Goal: Communication & Community: Answer question/provide support

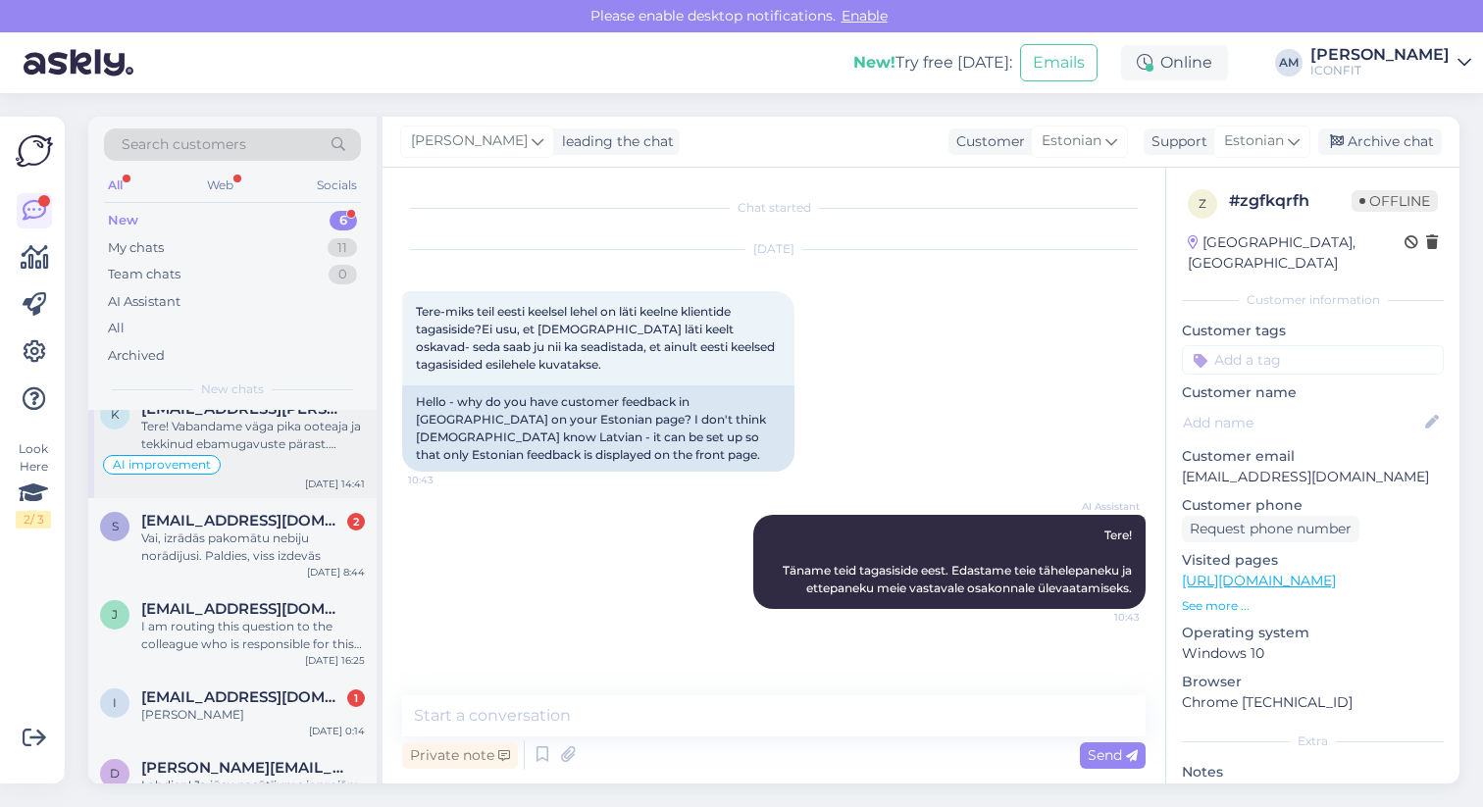
scroll to position [100, 0]
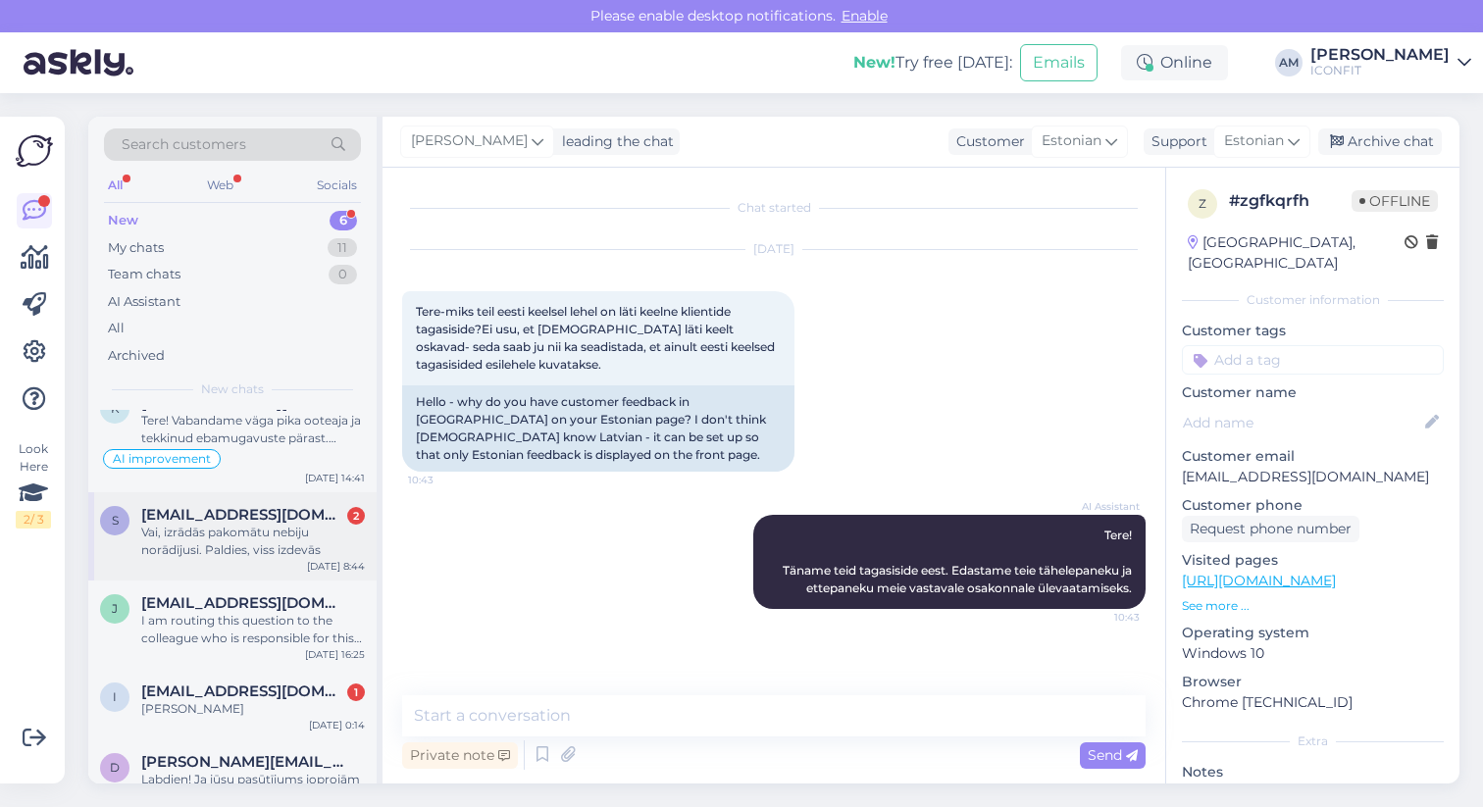
click at [222, 548] on div "Vai, izrādās pakomātu nebiju norādījusi. Paldies, viss izdevās" at bounding box center [253, 541] width 224 height 35
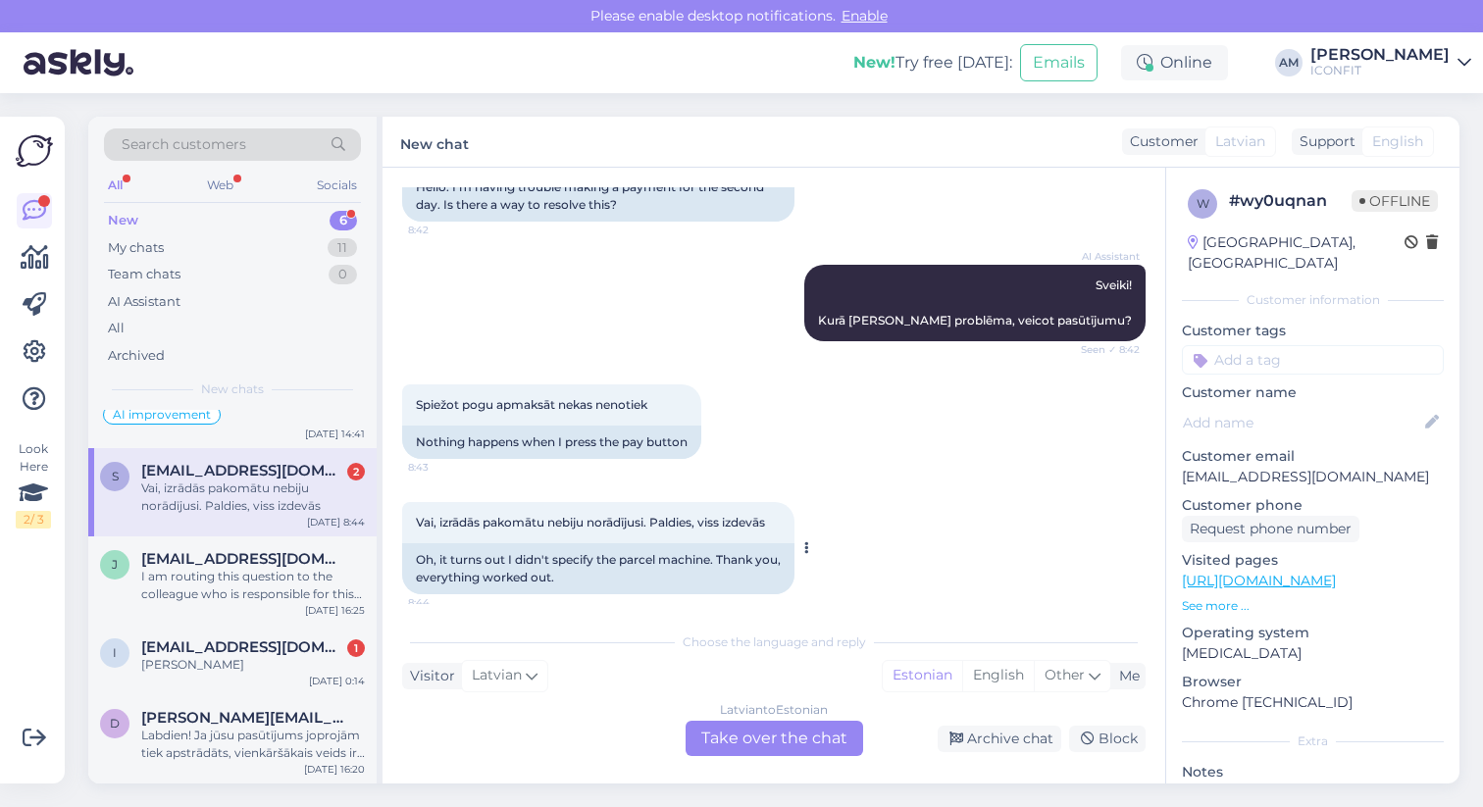
scroll to position [191, 0]
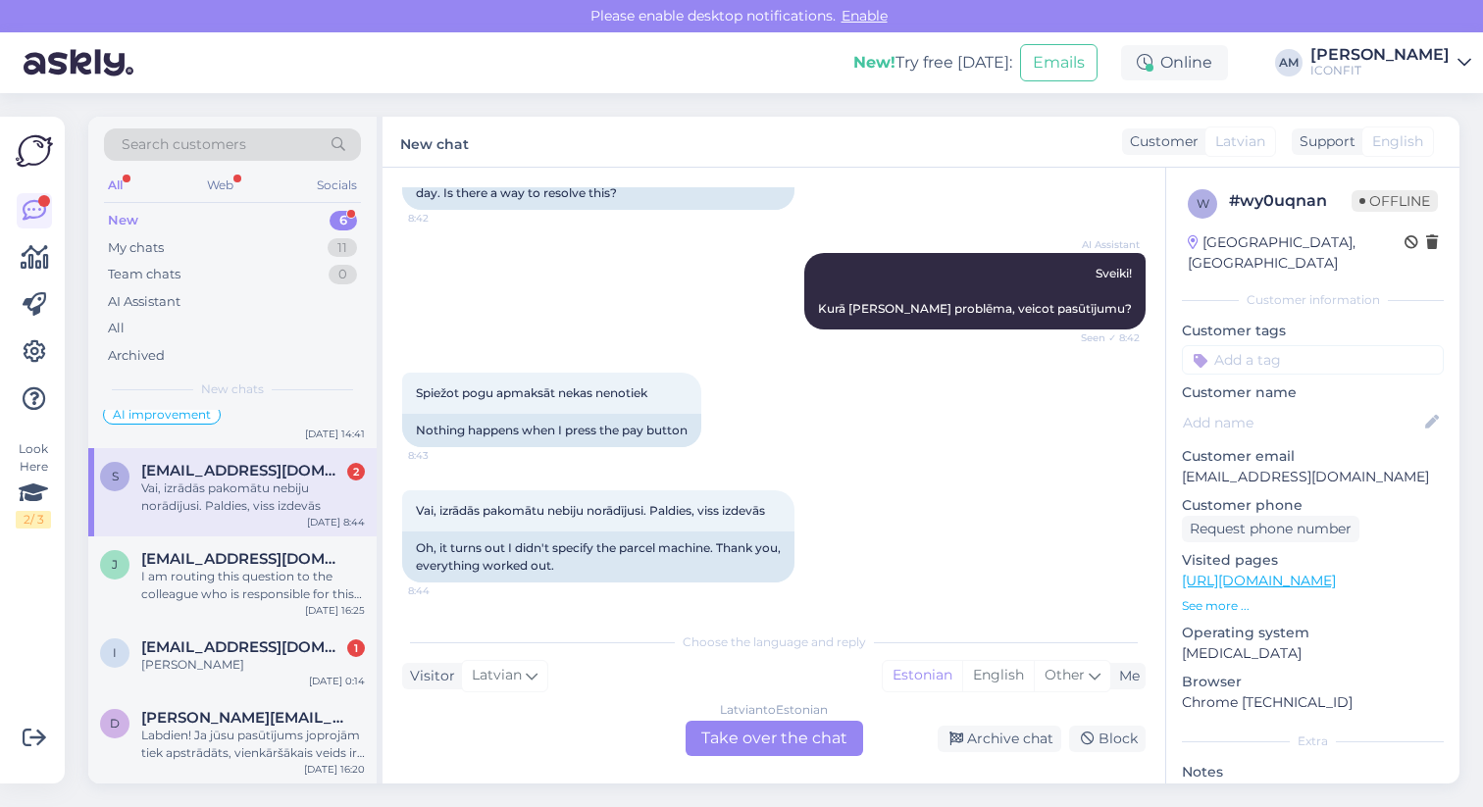
click at [765, 742] on div "[DEMOGRAPHIC_DATA] to Estonian Take over the chat" at bounding box center [775, 738] width 178 height 35
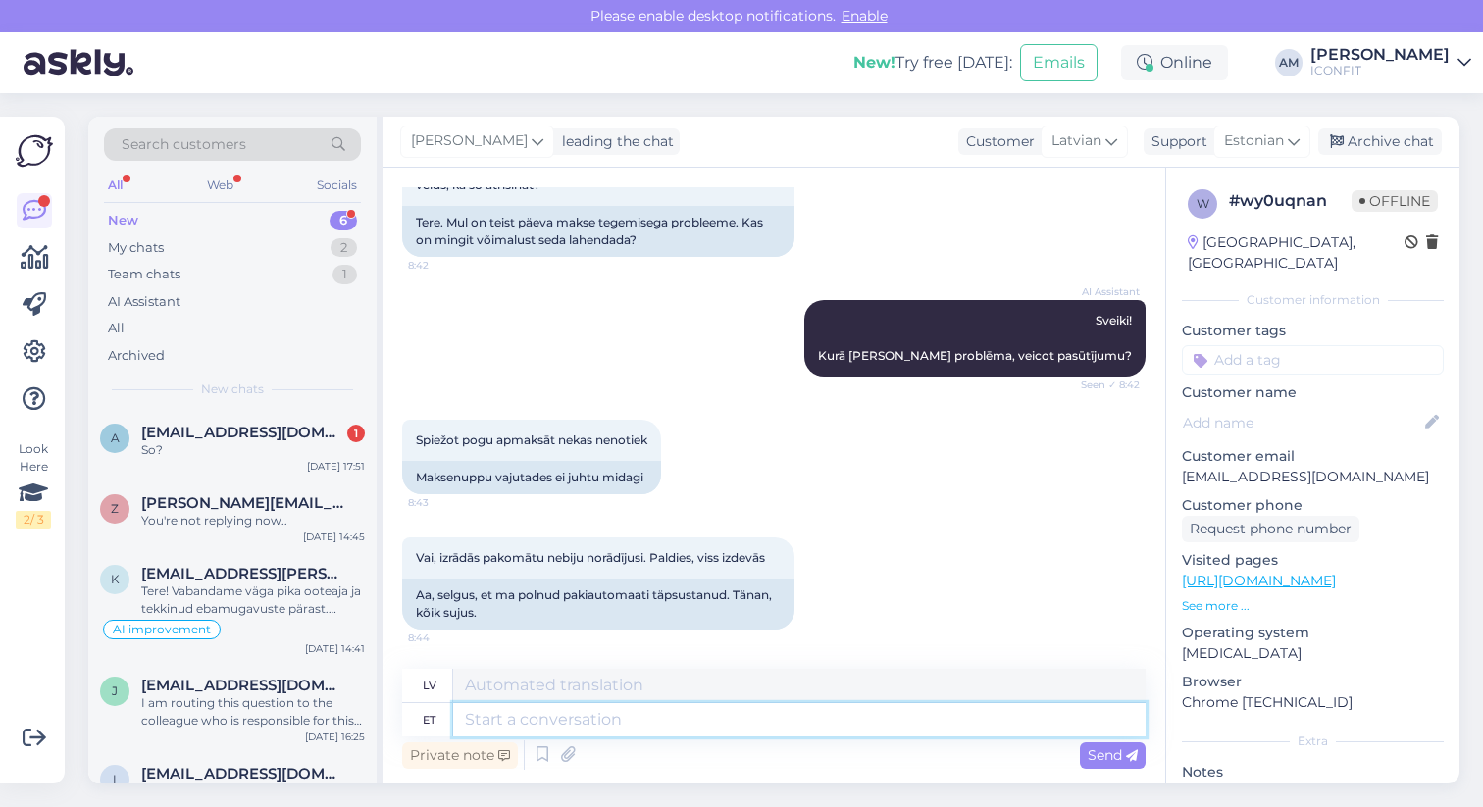
click at [589, 719] on textarea at bounding box center [799, 719] width 693 height 33
type textarea "Hello!"
type textarea "Sveiki!"
type textarea "Hello! We a"
type textarea "Sveiki! Mēs"
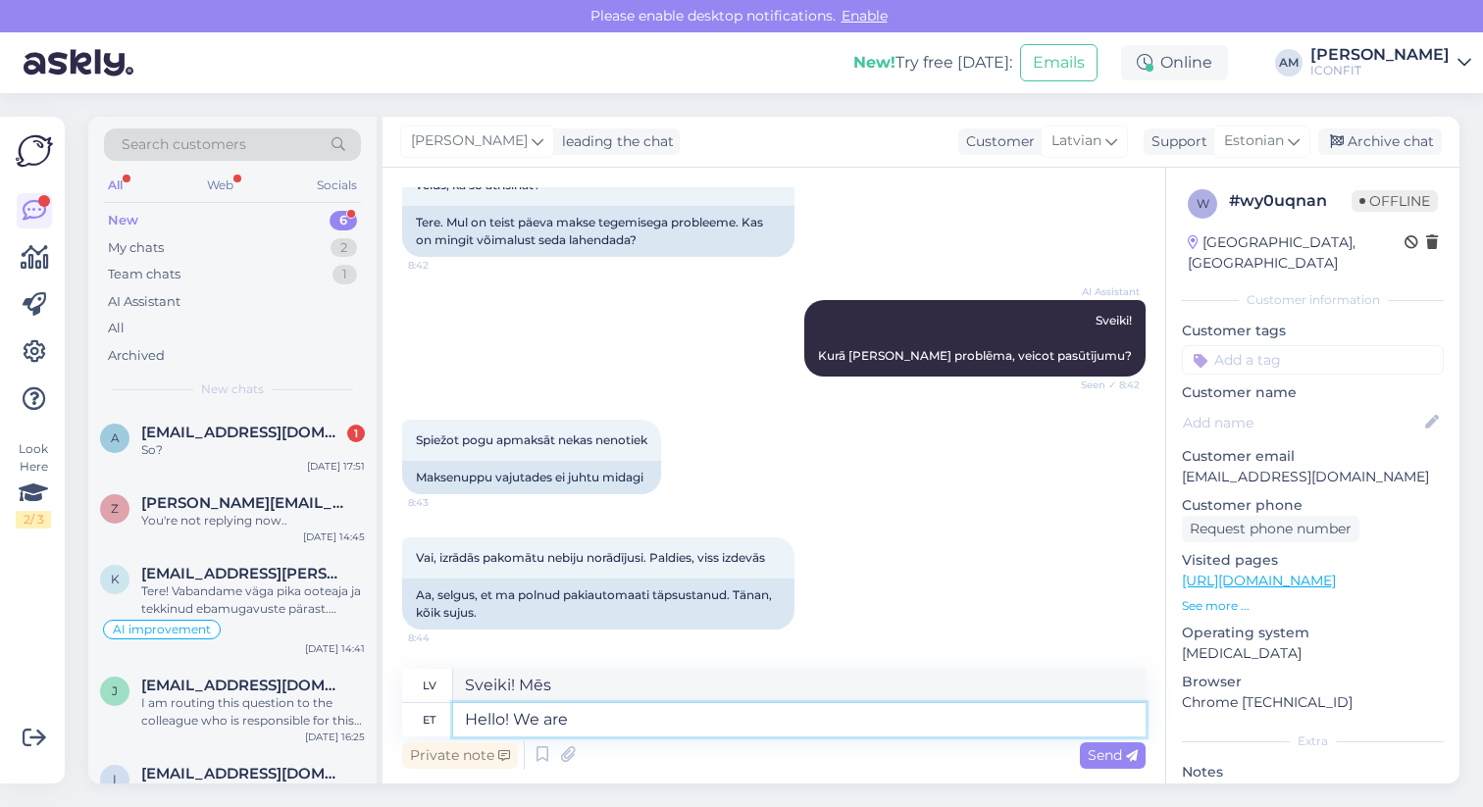
type textarea "Hello! We are g"
type textarea "Sveiki! Mēs esam"
type textarea "Hello! We are glad to"
type textarea "Sveiki! Mēs priecājamies"
type textarea "Hello! We are glad to hear tha"
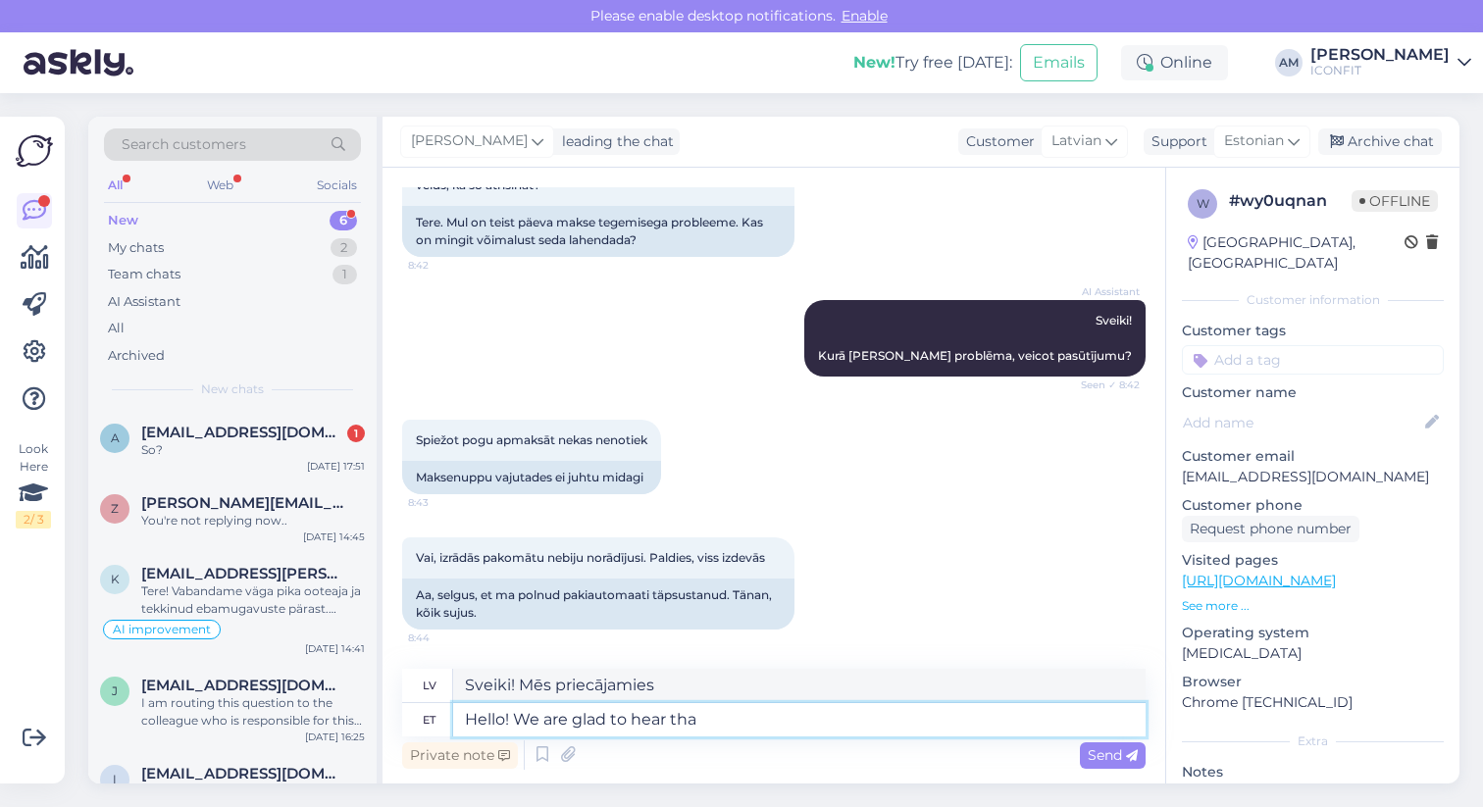
type textarea "Sveiki! Priecājamies to dzirdēt"
type textarea "Hello! We are glad to hear that"
type textarea "Sveiki! Priecājamies to dzirdēt!"
type textarea "Hello! We are glad to hear that :"
type textarea "Sveiki! Priecājamies to dzirdēt"
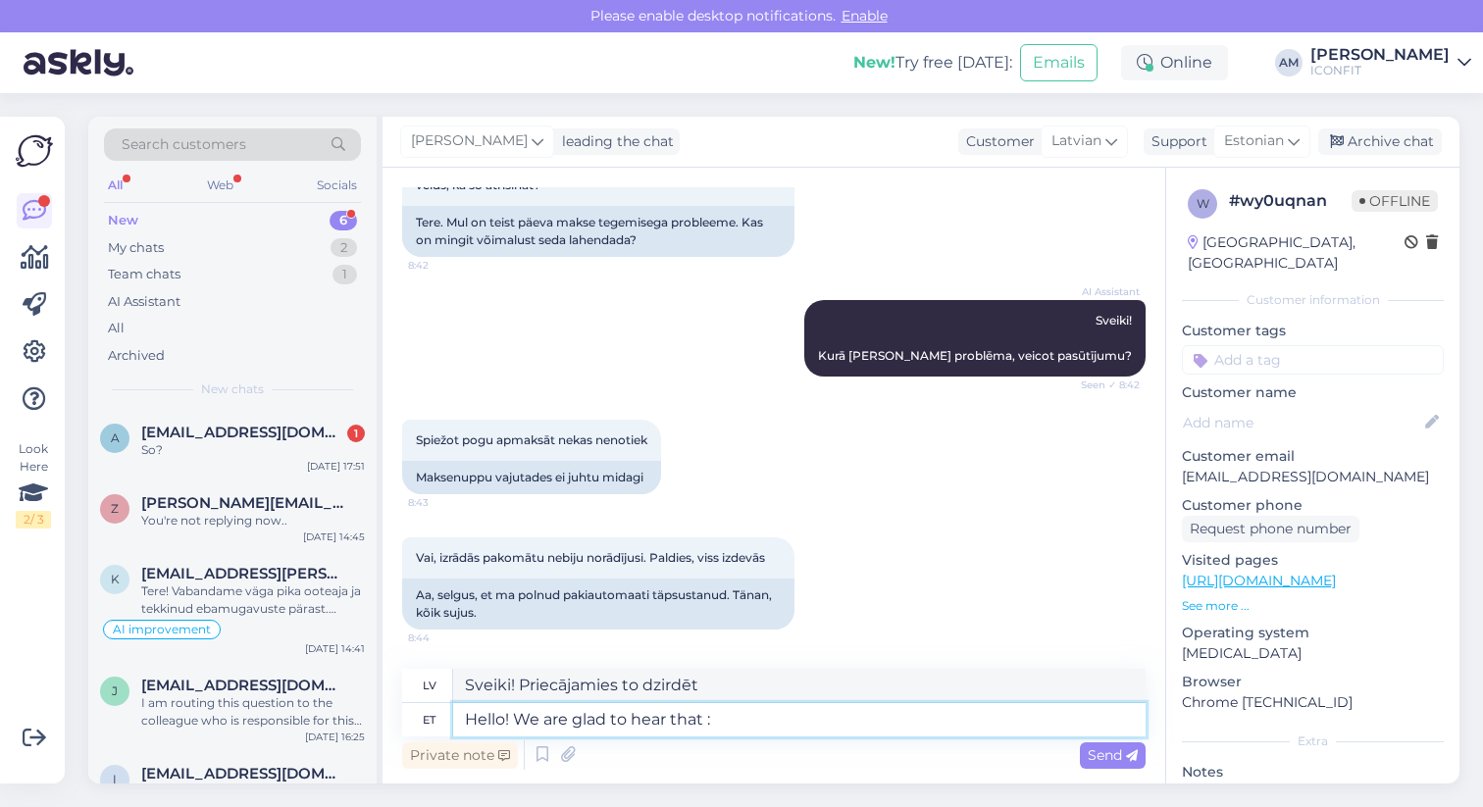
type textarea "Hello! We are glad to hear that :)"
type textarea "Sveiki! Priecājamies to dzirdēt :)"
type textarea "Hello! We are glad to hear that :)"
click at [1107, 761] on span "Send" at bounding box center [1113, 755] width 50 height 18
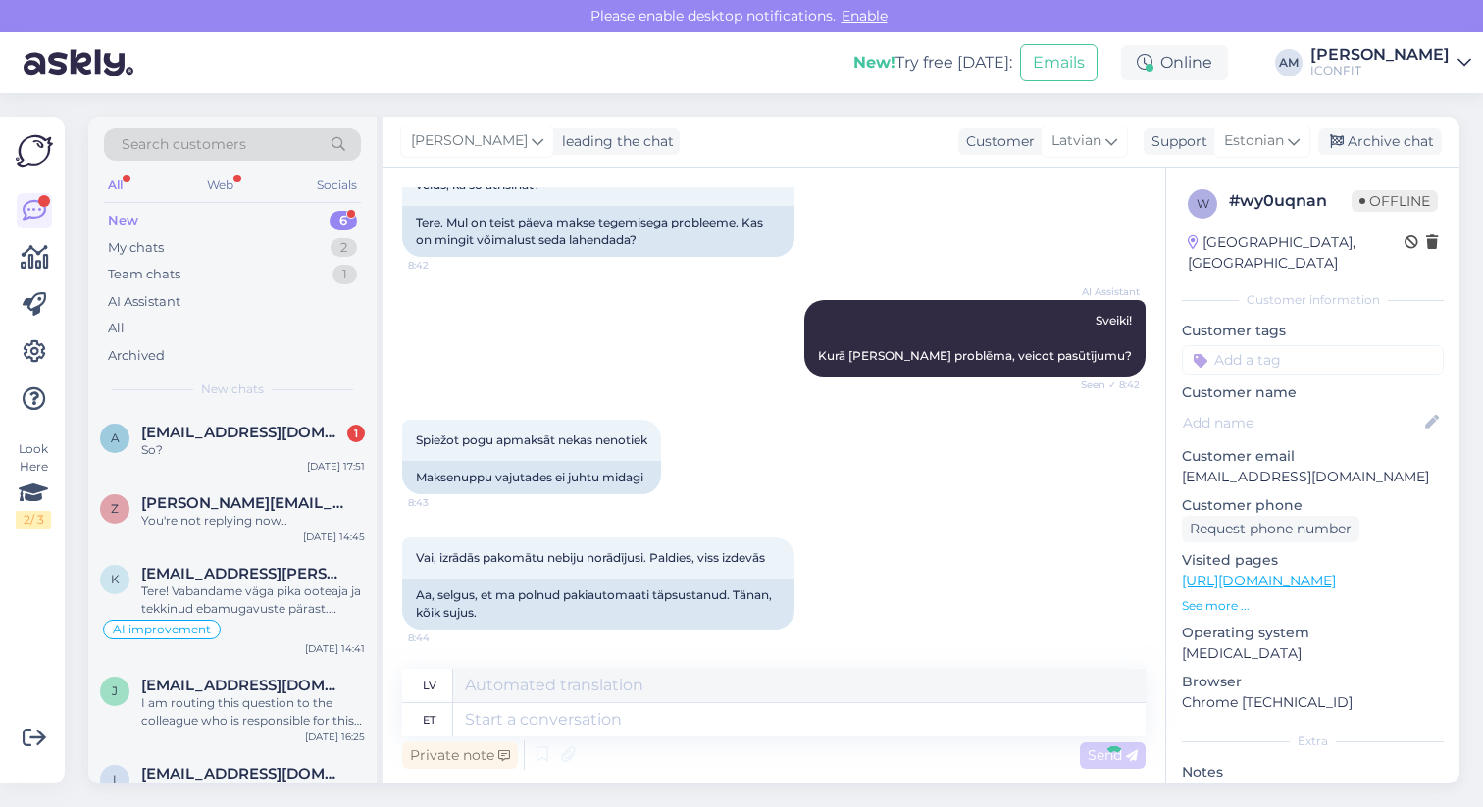
scroll to position [303, 0]
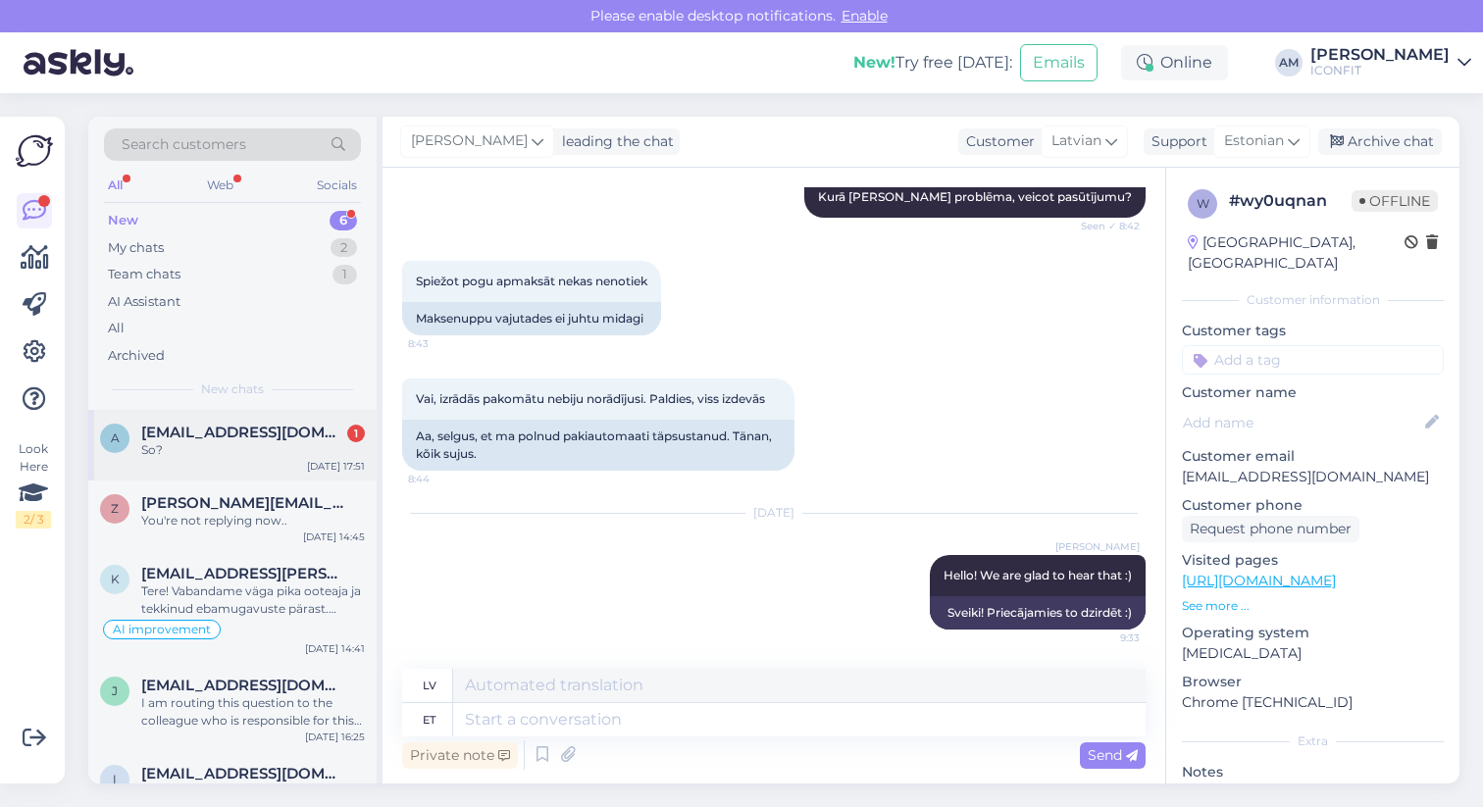
click at [177, 434] on span "[EMAIL_ADDRESS][DOMAIN_NAME]" at bounding box center [243, 433] width 204 height 18
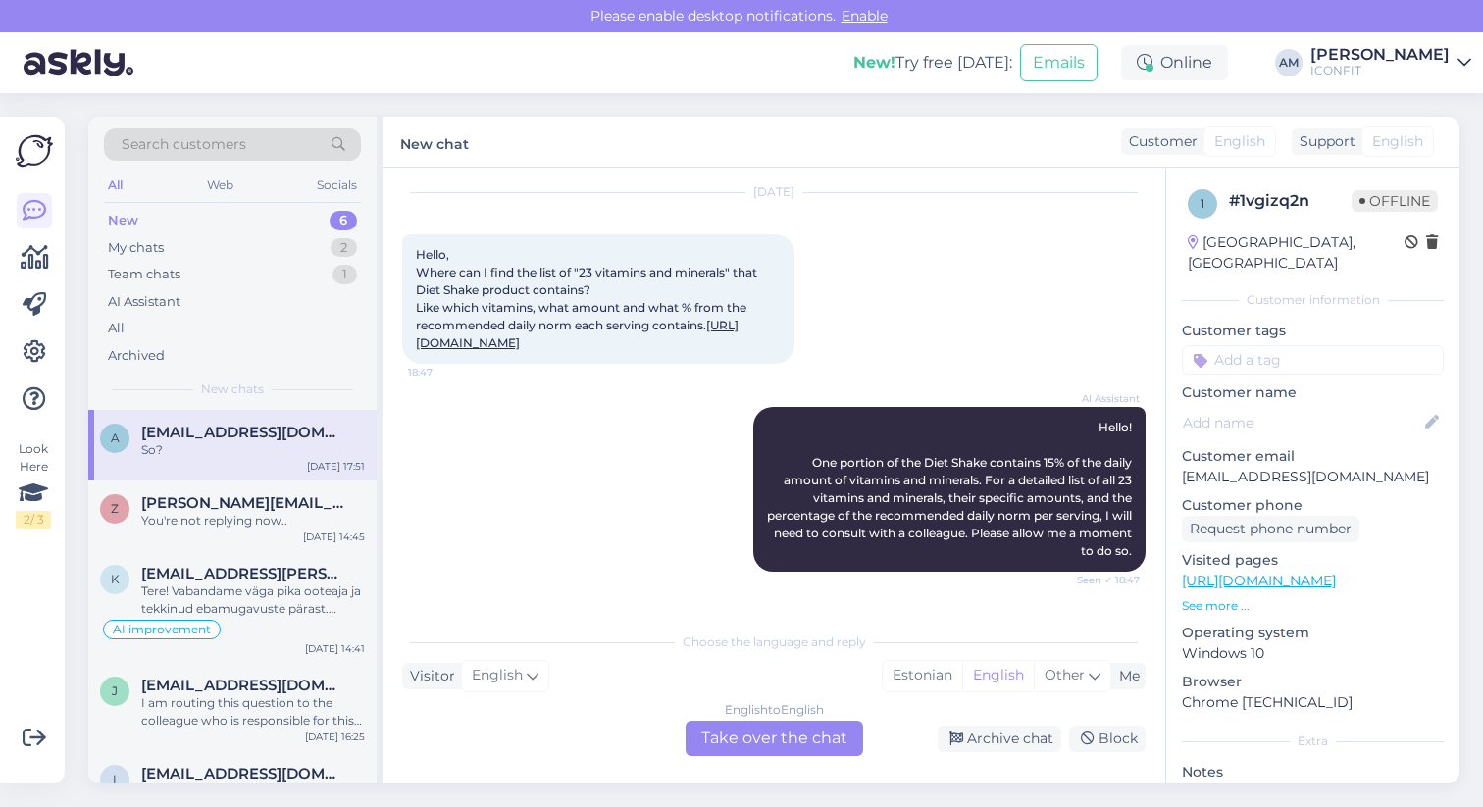
scroll to position [51, 0]
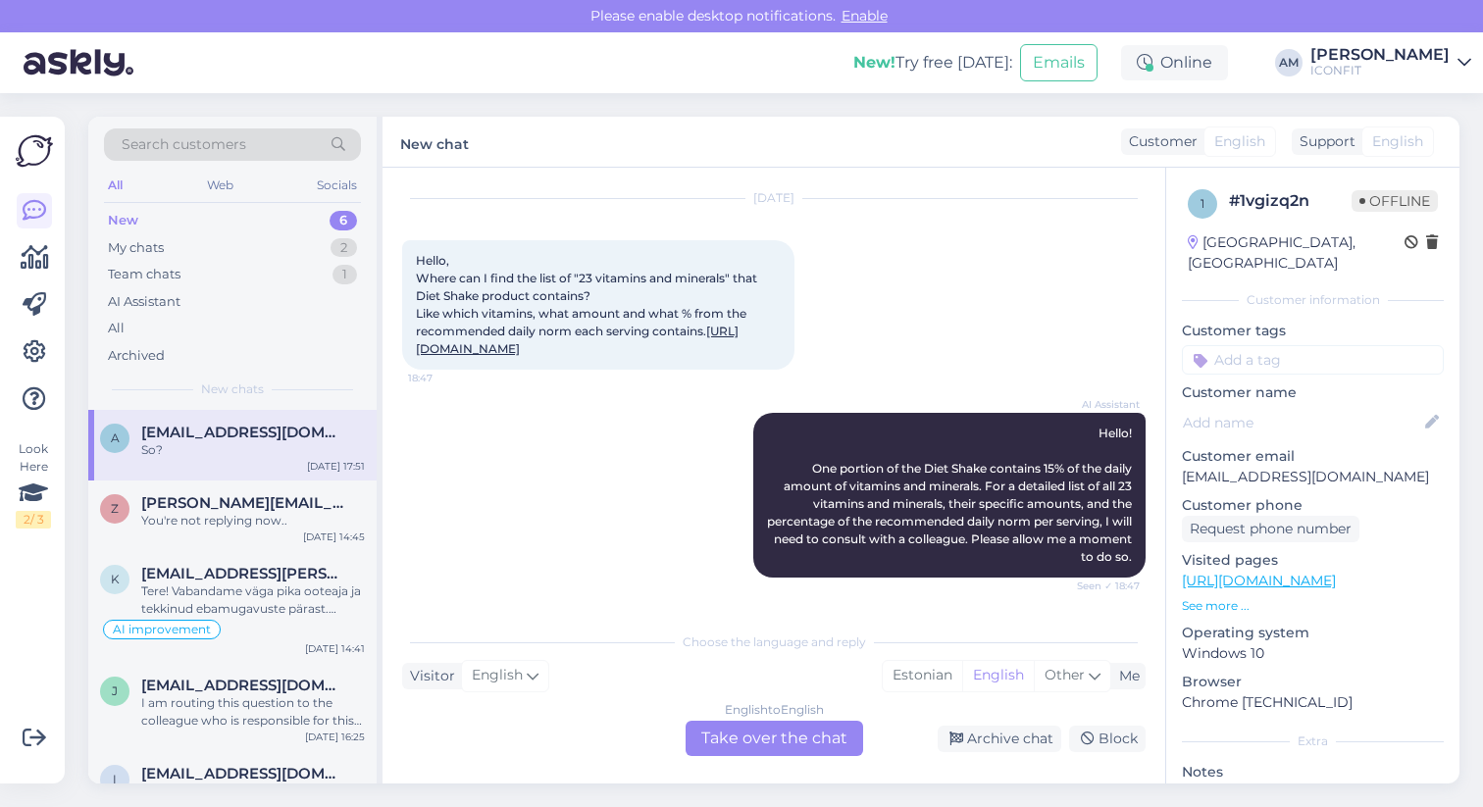
drag, startPoint x: 414, startPoint y: 259, endPoint x: 637, endPoint y: 386, distance: 256.1
click at [637, 370] on div "Hello, Where can I find the list of "23 vitamins and minerals" that Diet Shake …" at bounding box center [598, 304] width 392 height 129
copy span "Hello, Where can I find the list of "23 vitamins and minerals" that Diet Shake …"
click at [182, 523] on div "You're not replying now.." at bounding box center [253, 521] width 224 height 18
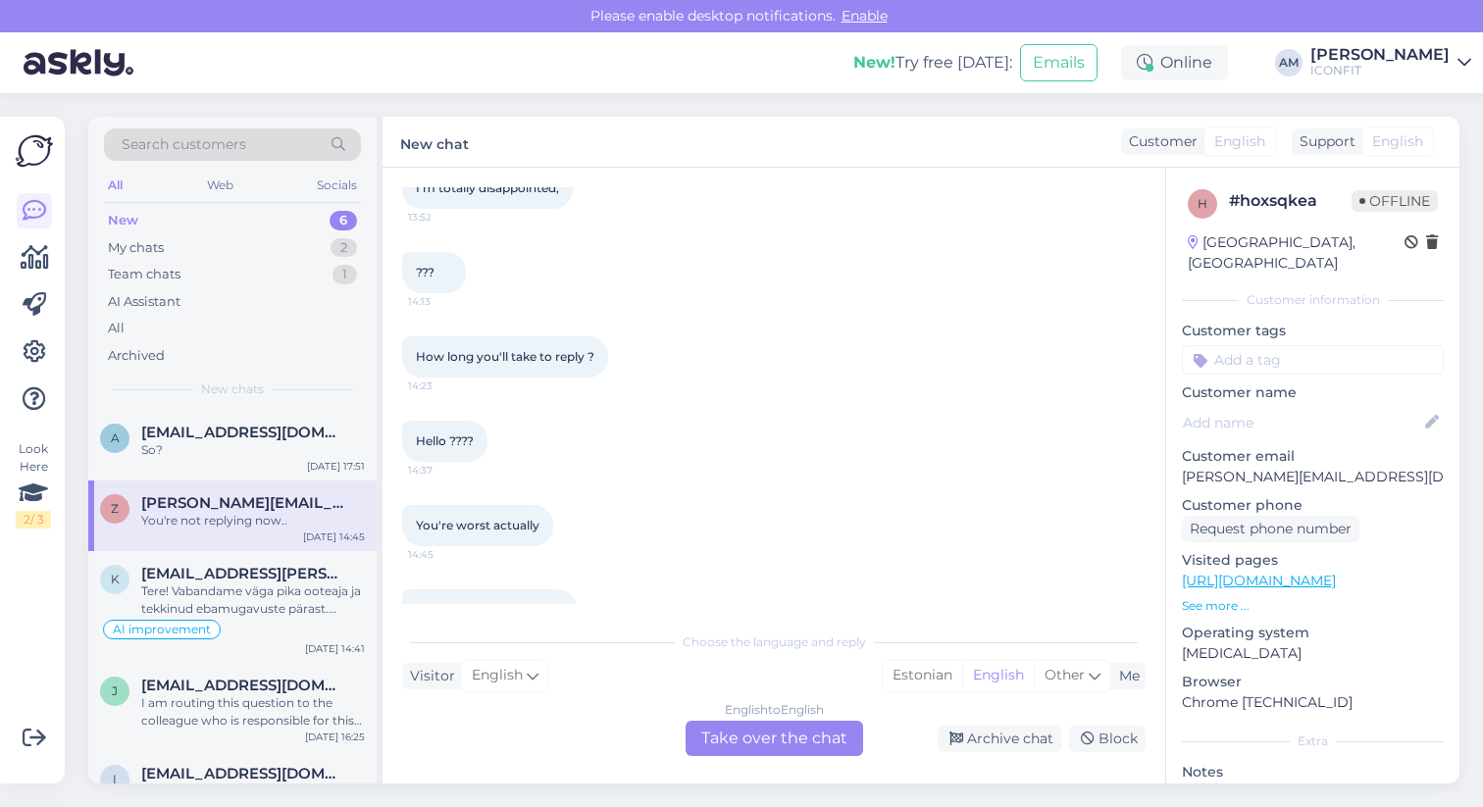
scroll to position [588, 0]
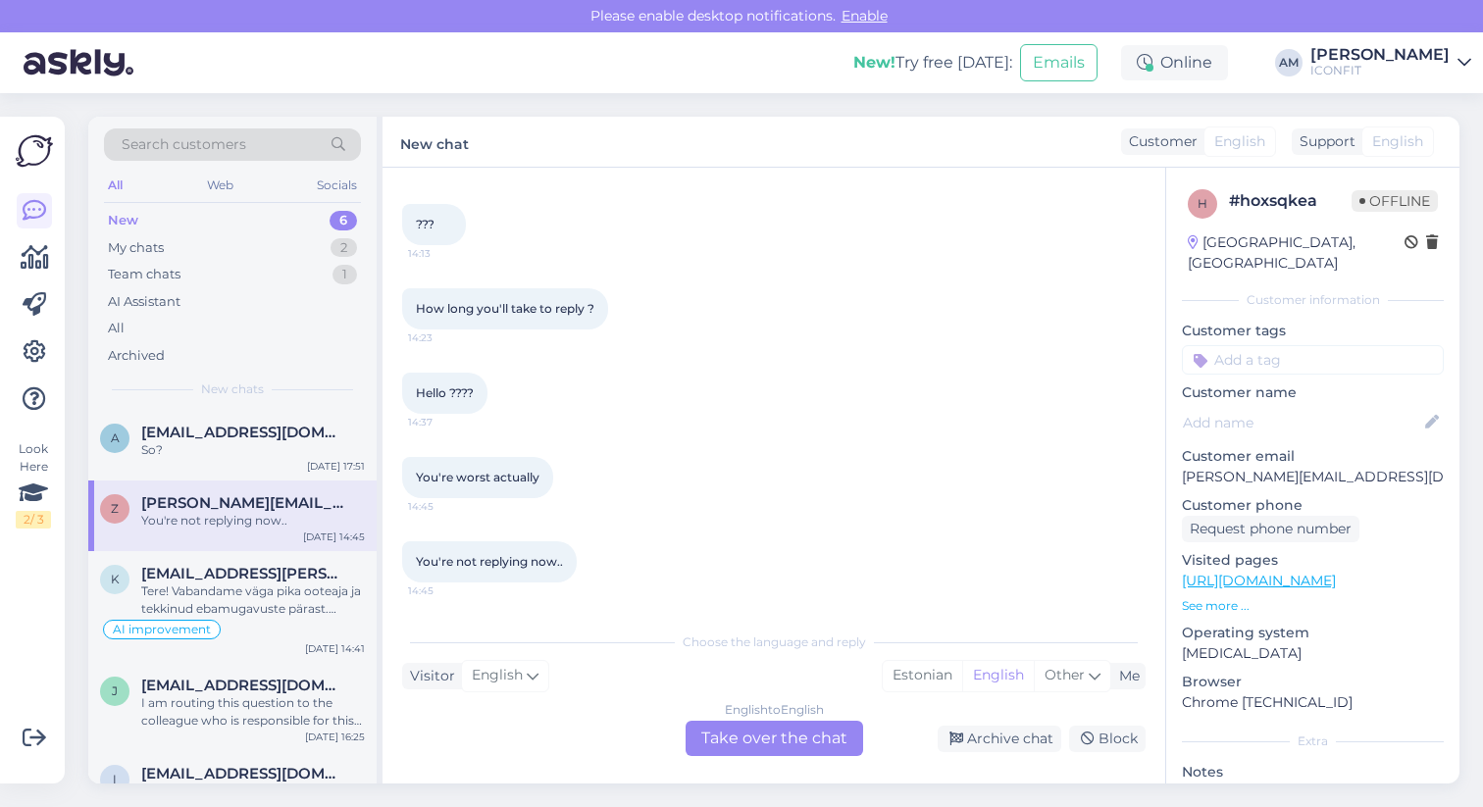
click at [766, 747] on div "English to English Take over the chat" at bounding box center [775, 738] width 178 height 35
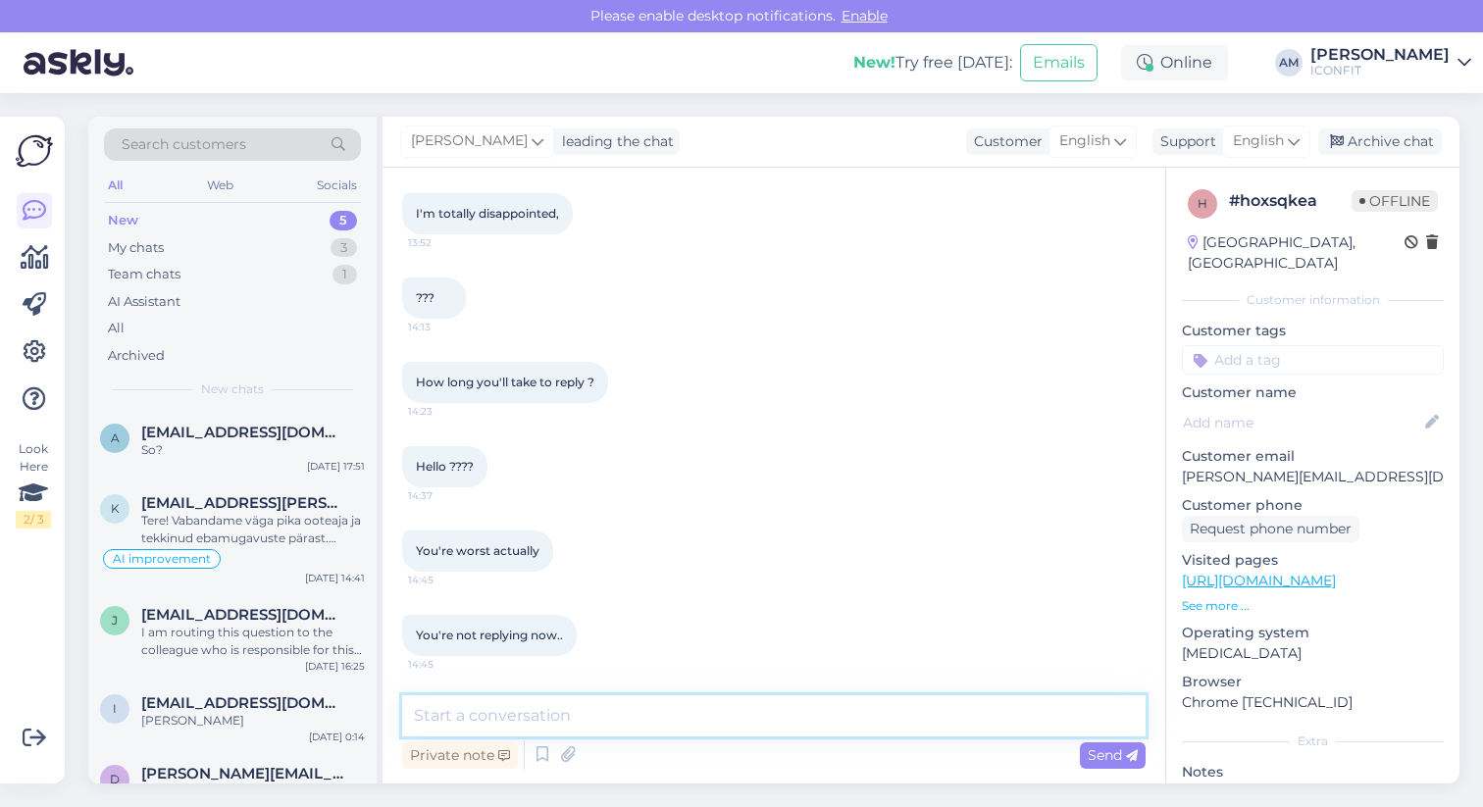
click at [630, 720] on textarea at bounding box center [774, 715] width 744 height 41
type textarea "Hello!"
click at [213, 540] on div "Tere! Vabandame väga pika ooteaja ja tekkinud ebamugavuste pärast. Mõistame Tei…" at bounding box center [253, 529] width 224 height 35
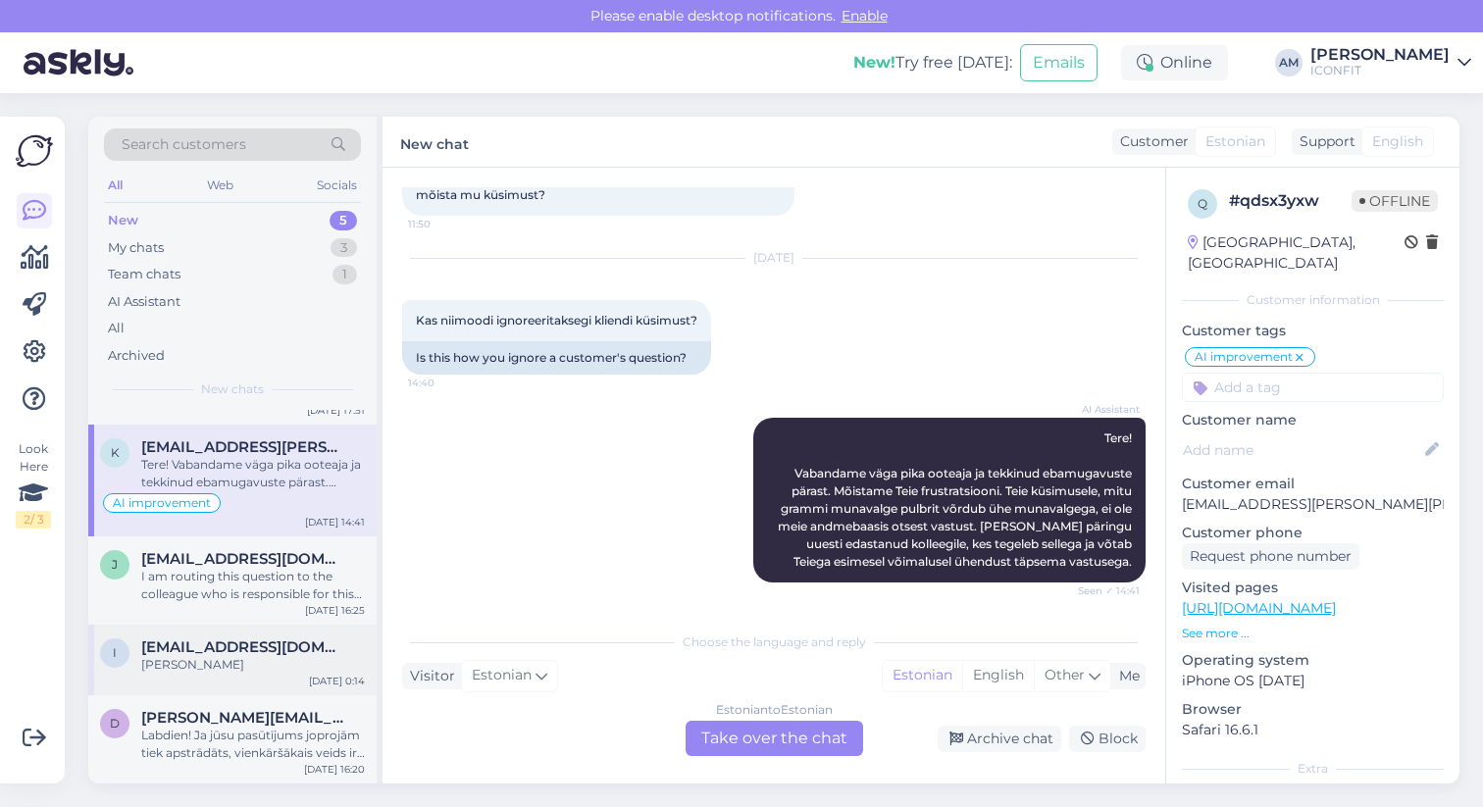
scroll to position [0, 0]
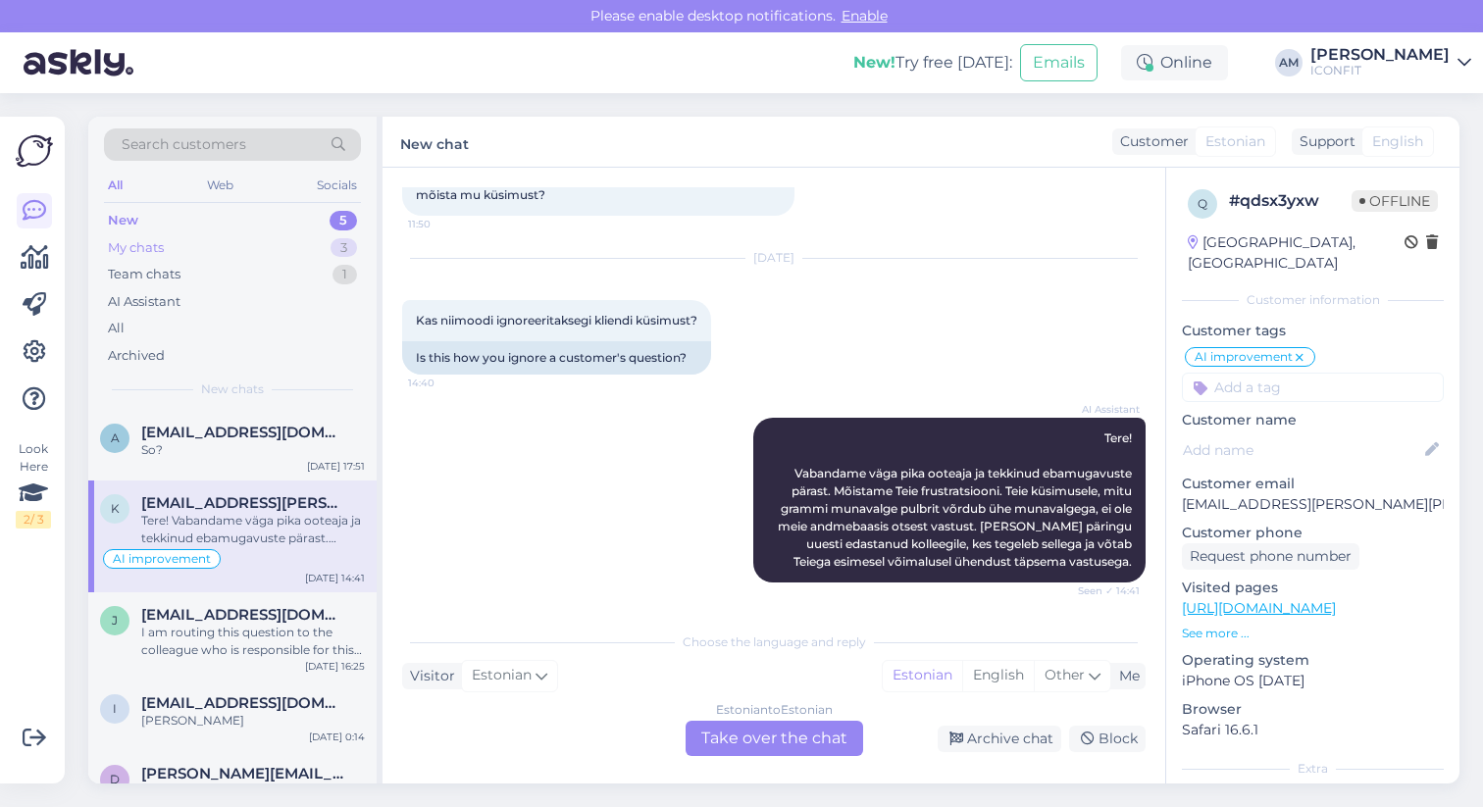
click at [198, 249] on div "My chats 3" at bounding box center [232, 247] width 257 height 27
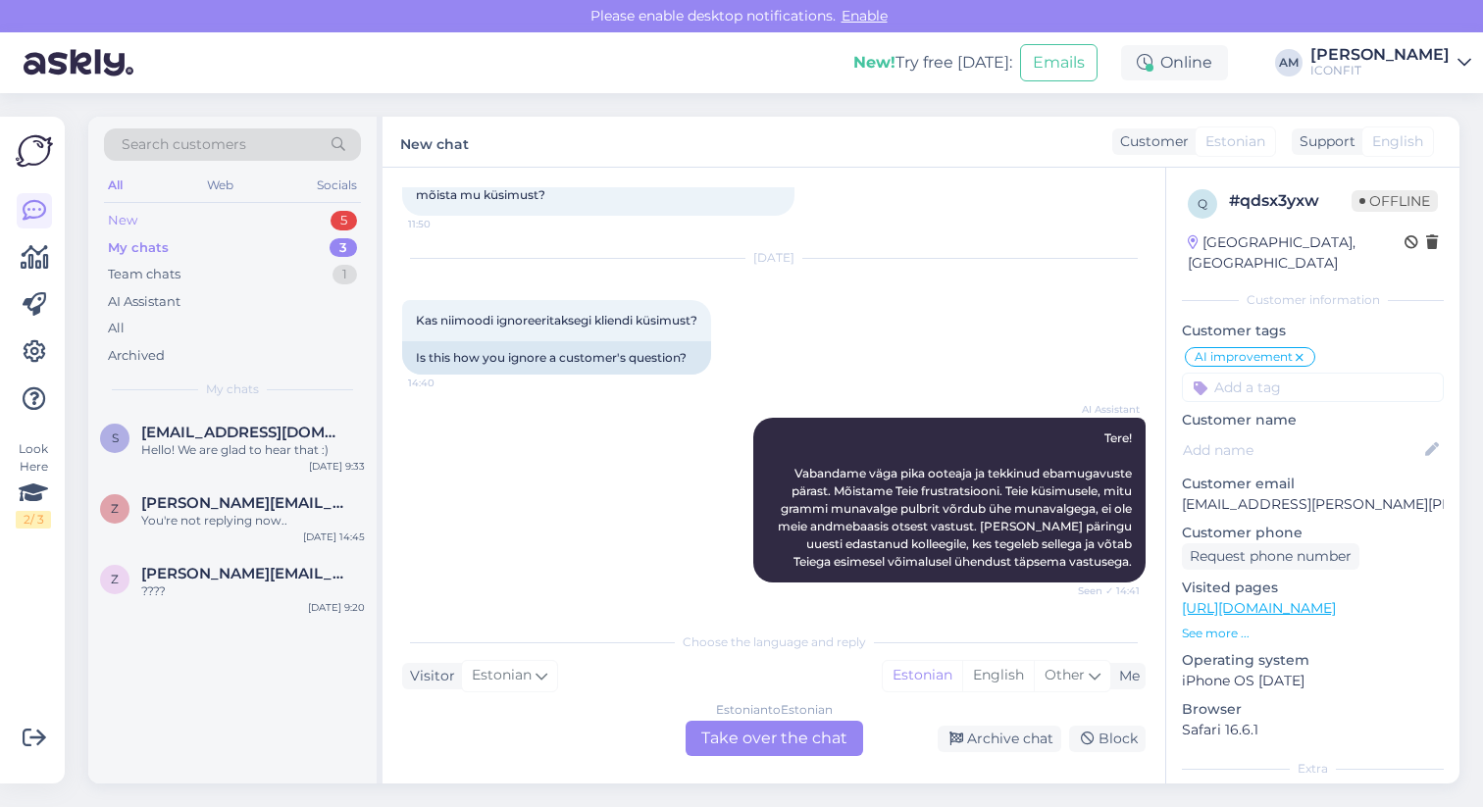
click at [167, 210] on div "New 5" at bounding box center [232, 220] width 257 height 27
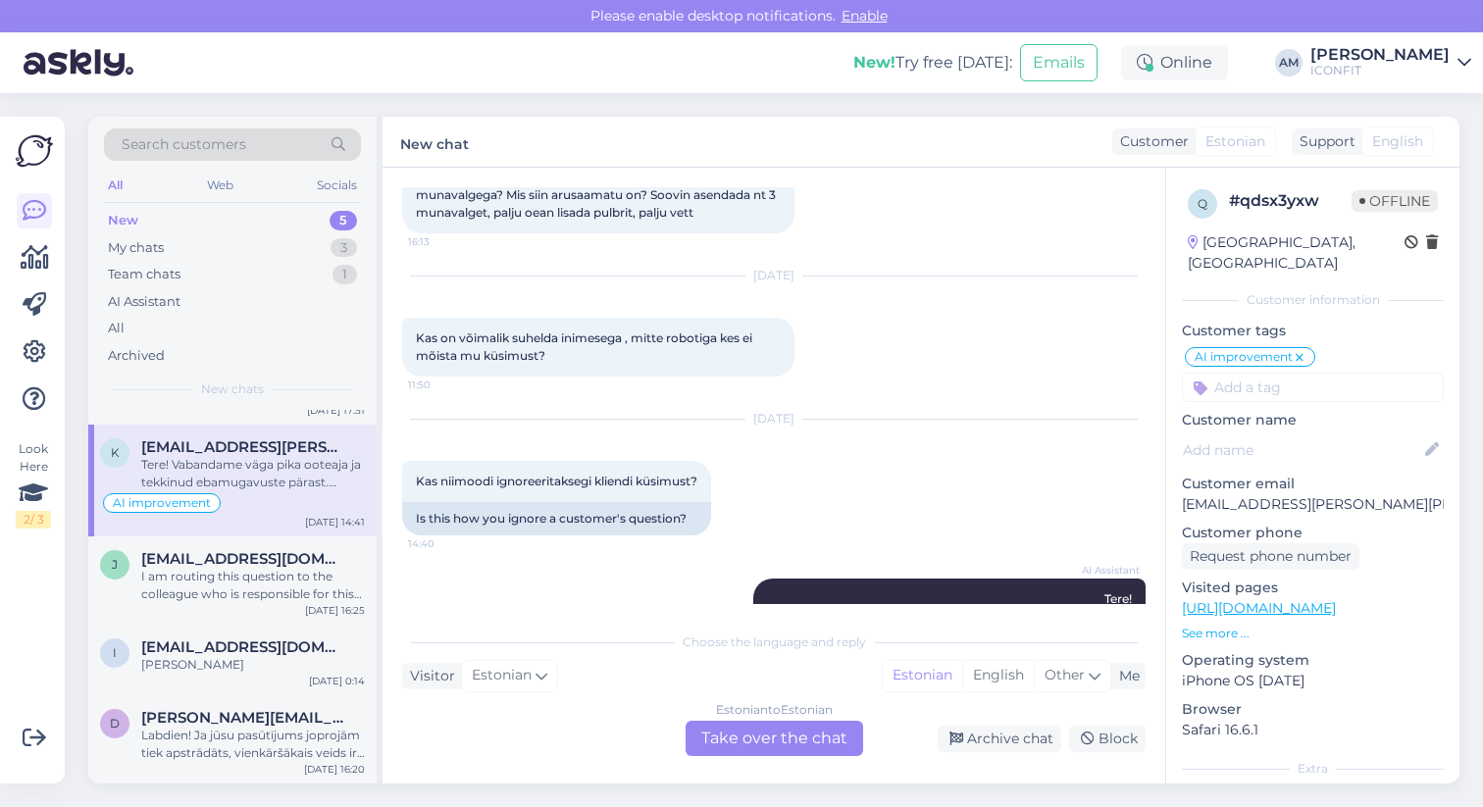
scroll to position [897, 0]
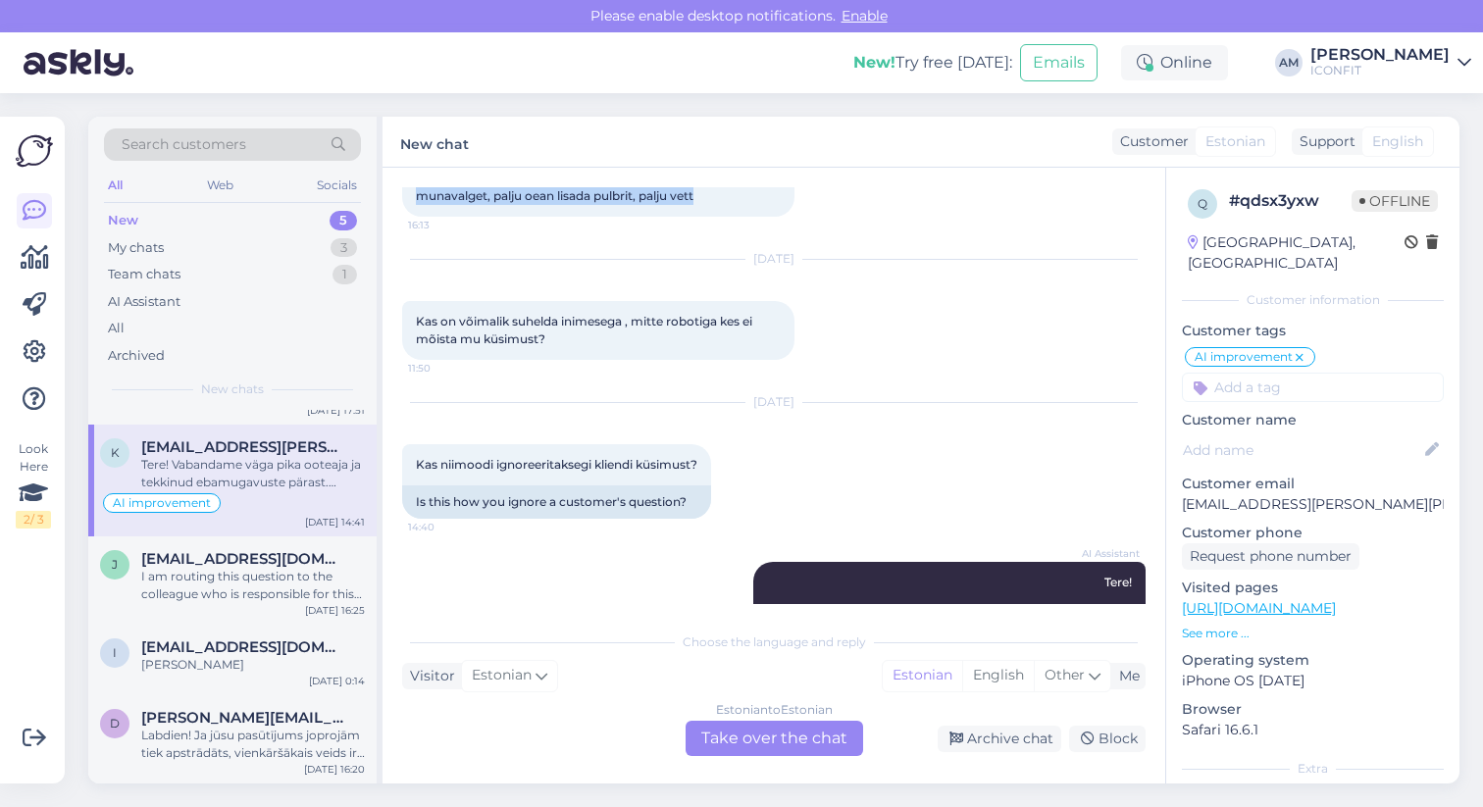
drag, startPoint x: 415, startPoint y: 297, endPoint x: 725, endPoint y: 341, distance: 313.1
click at [725, 217] on div "Ma ei küsinud seda. Minu küsimus on: mitu gr võrdub 1 munavalgega? Mis siin aru…" at bounding box center [598, 178] width 392 height 77
copy span "Ma ei küsinud seda. Minu küsimus on: mitu gr võrdub 1 munavalgega? Mis siin aru…"
drag, startPoint x: 834, startPoint y: 219, endPoint x: 1005, endPoint y: 224, distance: 171.7
click at [1005, 97] on div "[PERSON_NAME] Tere! 1 mõõtelusikatäis (25g) annab 21,4g valku. Seen ✓ 13:23" at bounding box center [995, 76] width 301 height 41
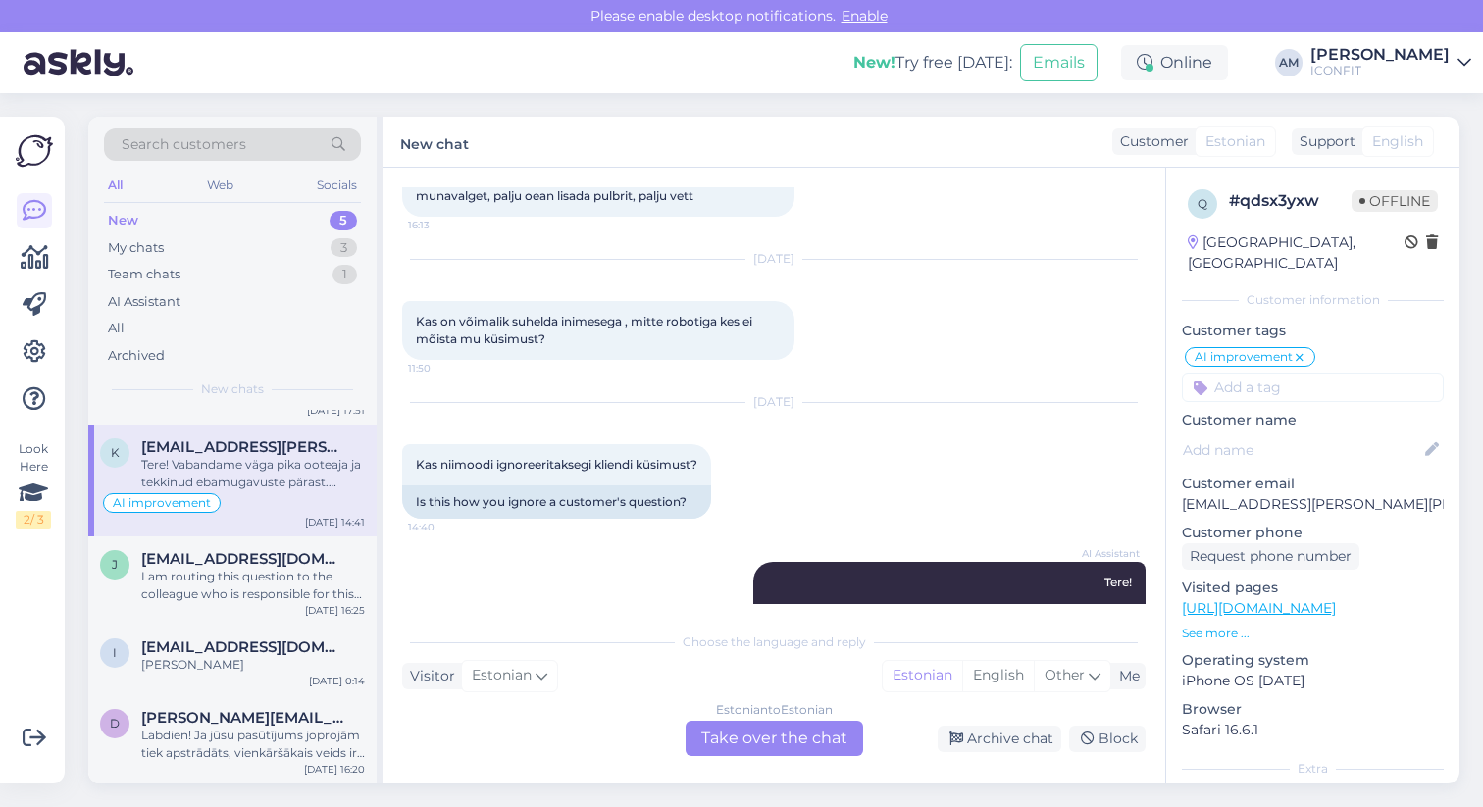
click at [999, 83] on span "Tere! 1 mõõtelusikatäis (25g) annab 21,4g valku." at bounding box center [995, 76] width 274 height 15
drag, startPoint x: 864, startPoint y: 221, endPoint x: 1116, endPoint y: 229, distance: 252.2
click at [1116, 97] on div "[PERSON_NAME] Tere! 1 mõõtelusikatäis (25g) annab 21,4g valku. Seen ✓ 13:23" at bounding box center [995, 76] width 301 height 41
copy span "1 mõõtelusikatäis (25g) annab 21,4g valku."
click at [762, 723] on div "Estonian to Estonian Take over the chat" at bounding box center [775, 738] width 178 height 35
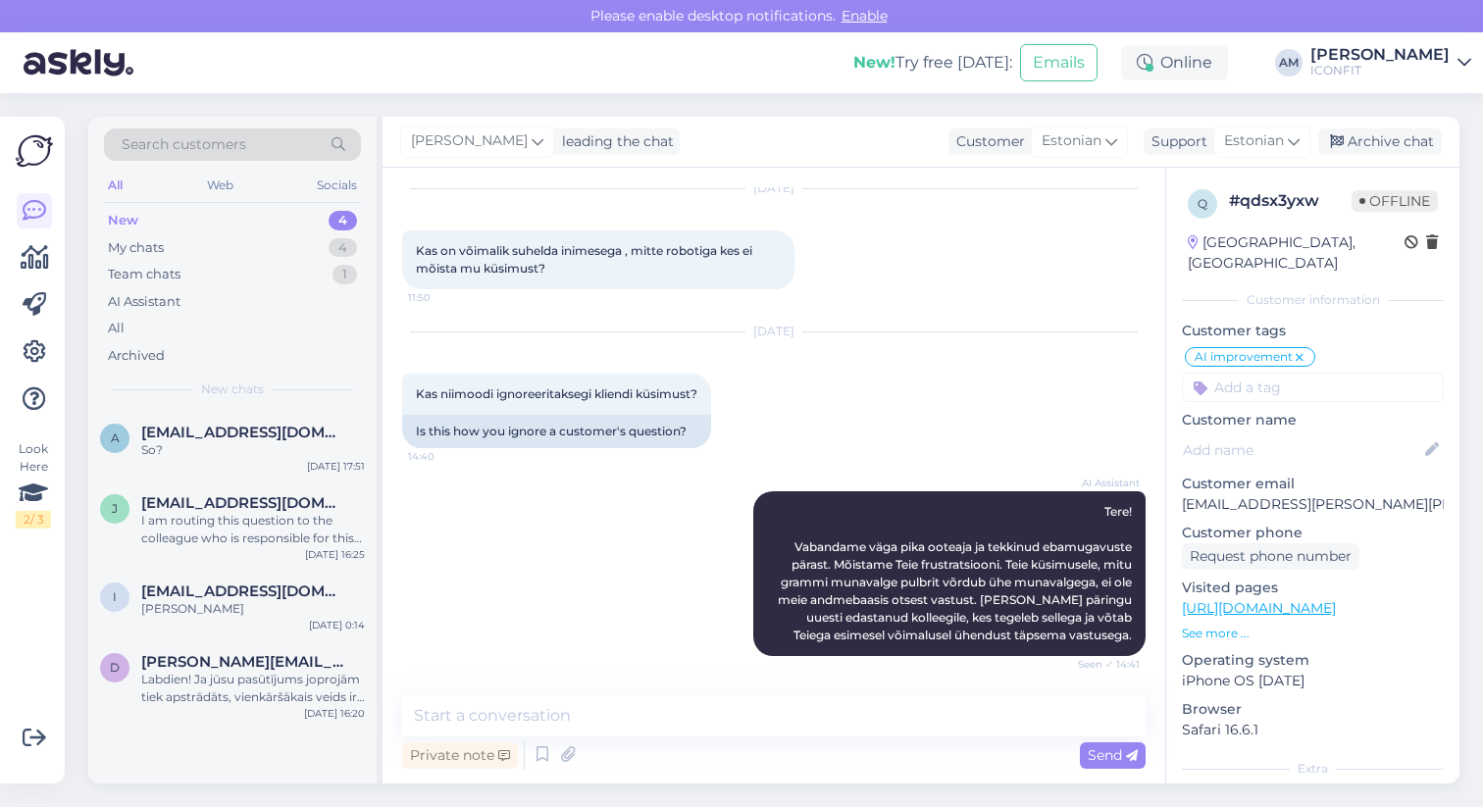
scroll to position [1108, 0]
click at [586, 717] on textarea at bounding box center [774, 715] width 744 height 41
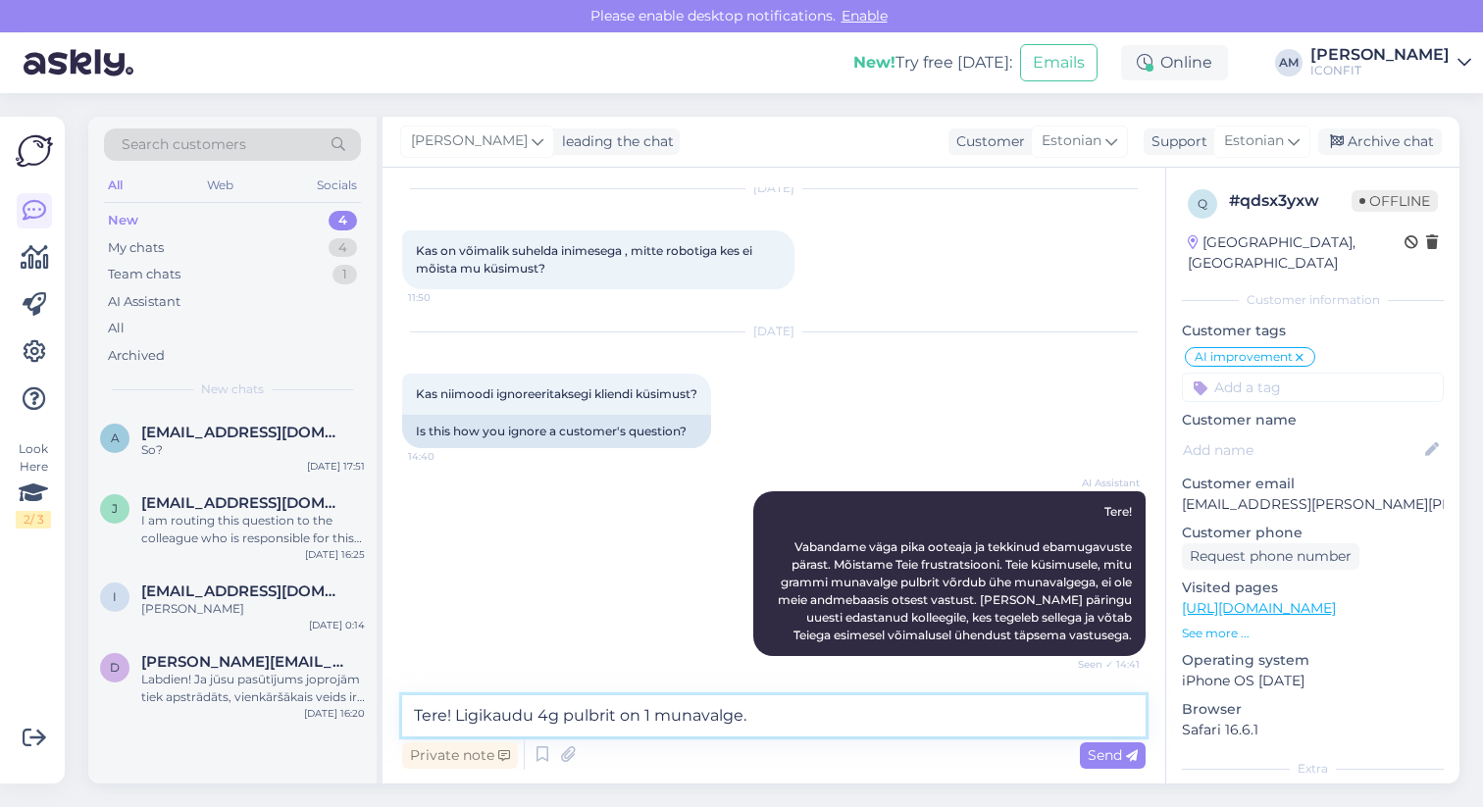
click at [644, 720] on textarea "Tere! Ligikaudu 4g pulbrit on 1 munavalge." at bounding box center [774, 715] width 744 height 41
click at [842, 714] on textarea "Tere! Ligikaudu 4g pulbrit on samaväärne 1 munavalge." at bounding box center [774, 715] width 744 height 41
type textarea "Tere! Ligikaudu 4g pulbrit on samaväärne 1 munavalge valgukogusega."
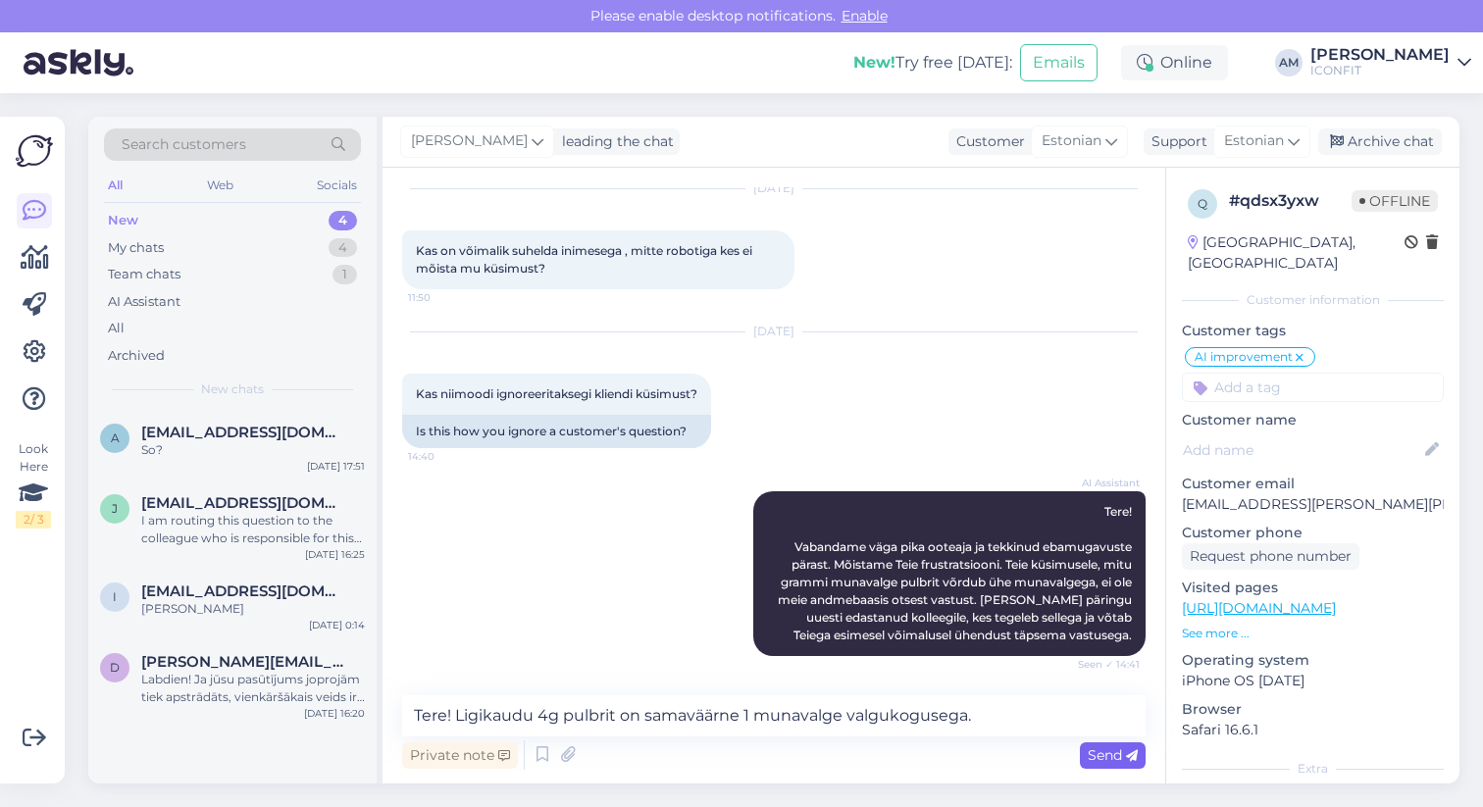
click at [1116, 764] on div "Send" at bounding box center [1113, 756] width 66 height 26
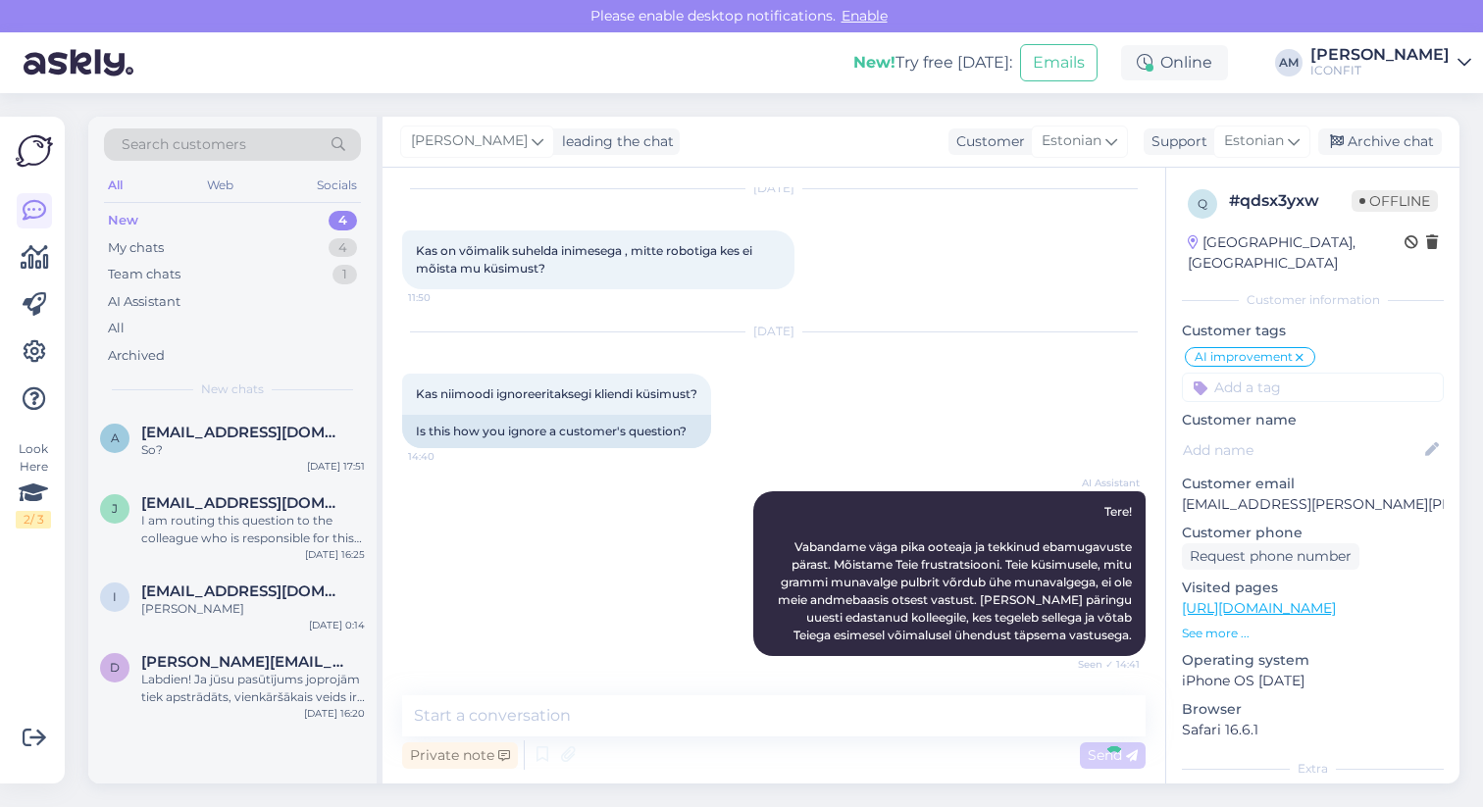
scroll to position [1252, 0]
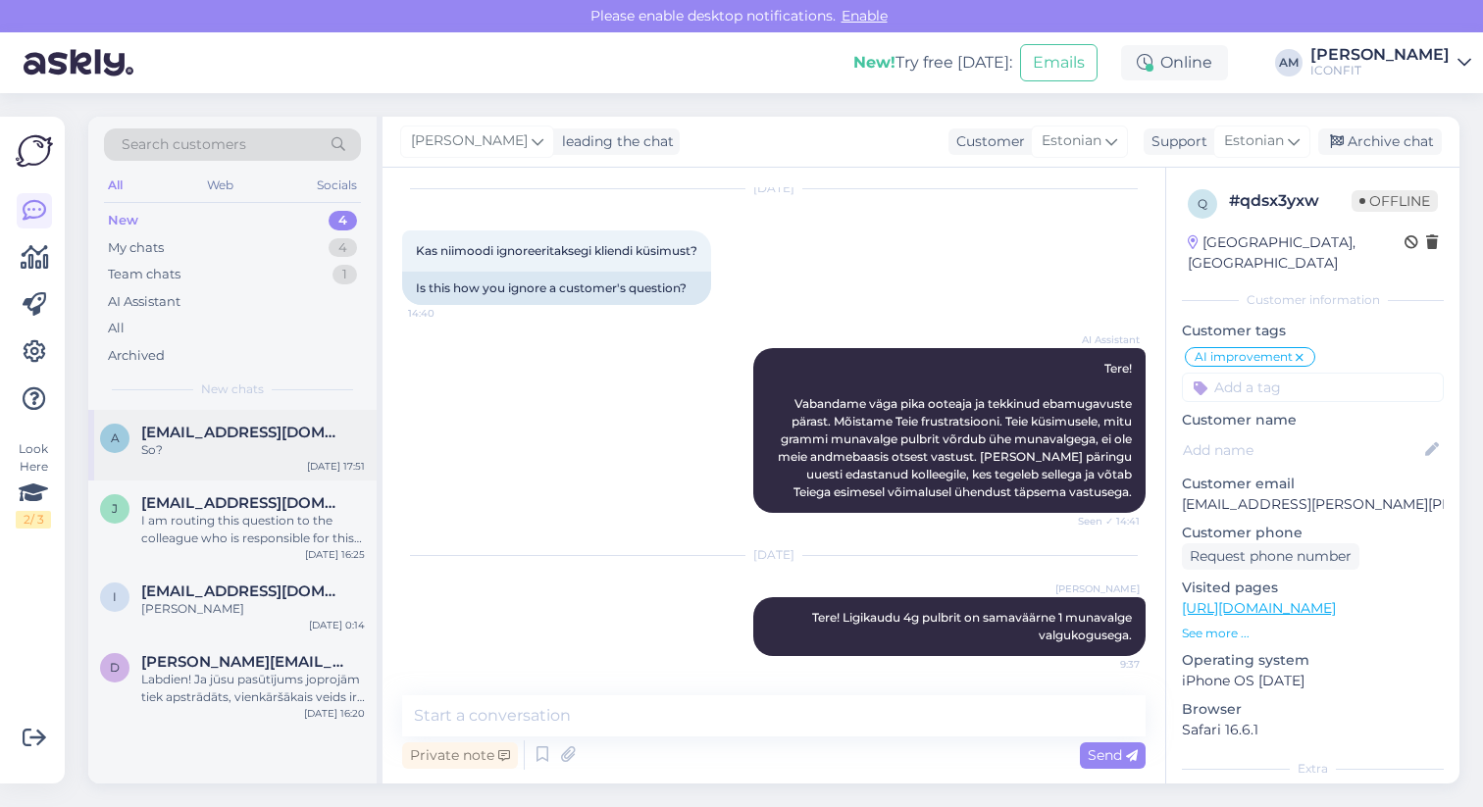
click at [178, 415] on div "a [EMAIL_ADDRESS][DOMAIN_NAME] So? [DATE] 17:51" at bounding box center [232, 445] width 288 height 71
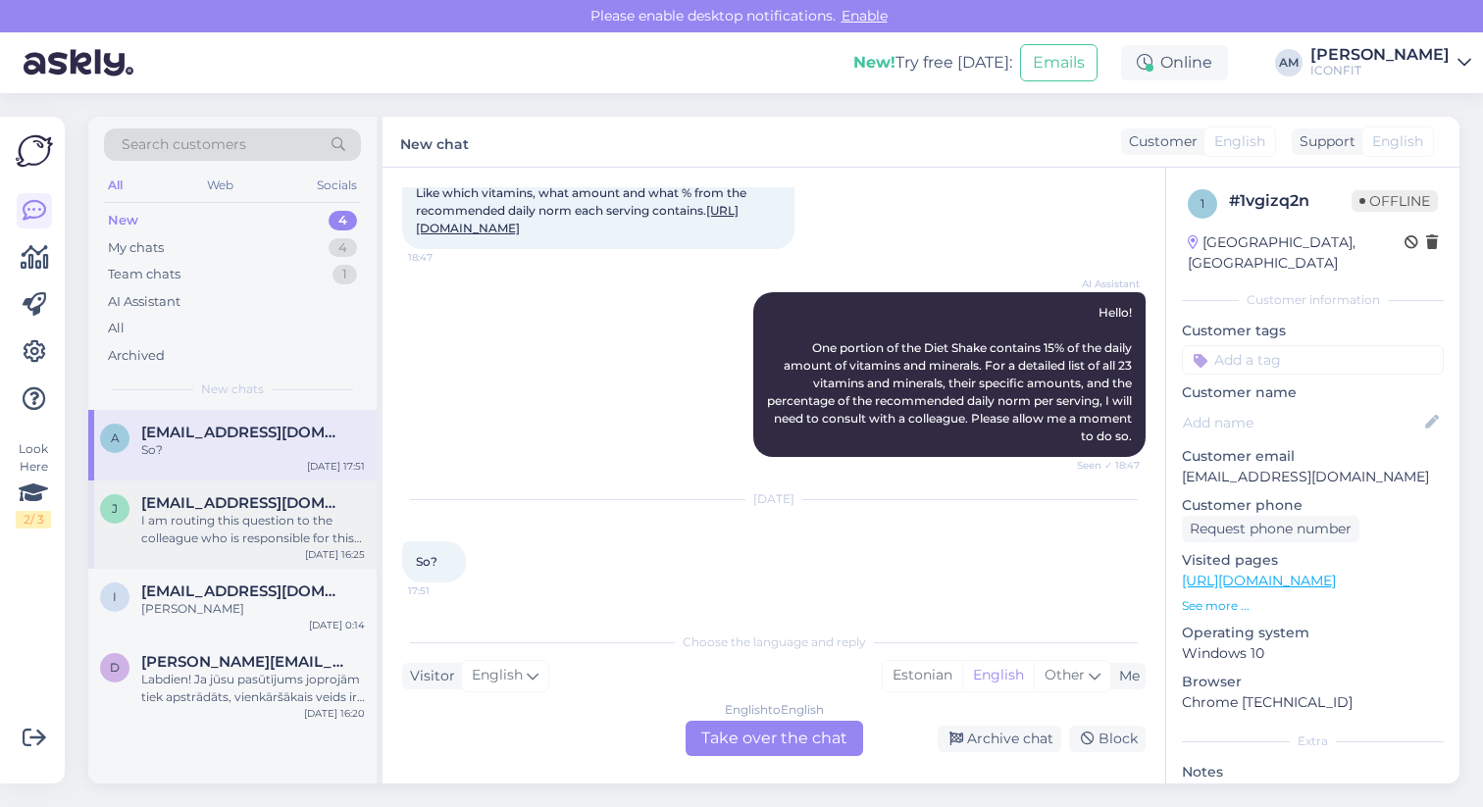
click at [193, 506] on span "[EMAIL_ADDRESS][DOMAIN_NAME]" at bounding box center [243, 503] width 204 height 18
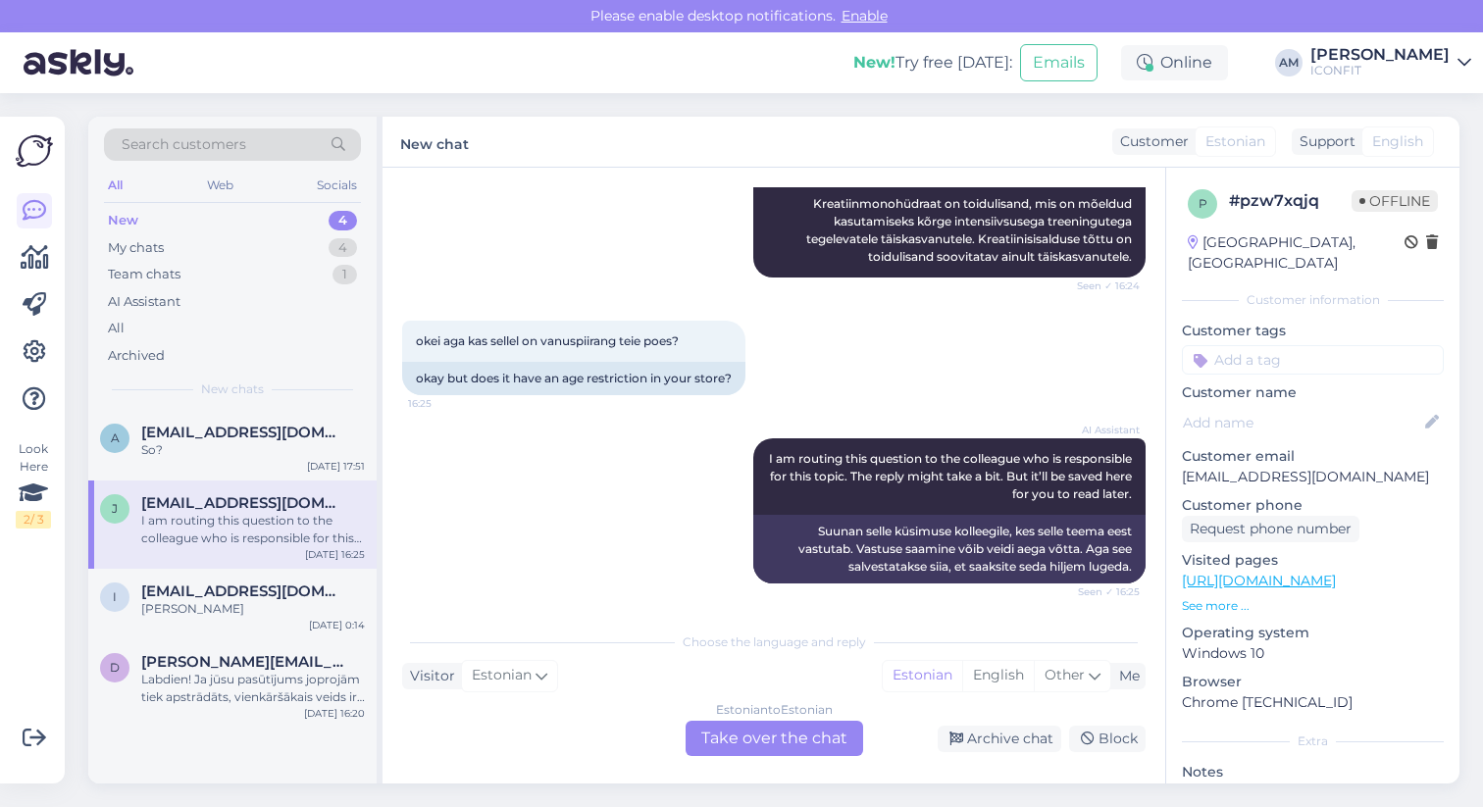
scroll to position [280, 0]
click at [740, 741] on div "Estonian to Estonian Take over the chat" at bounding box center [775, 738] width 178 height 35
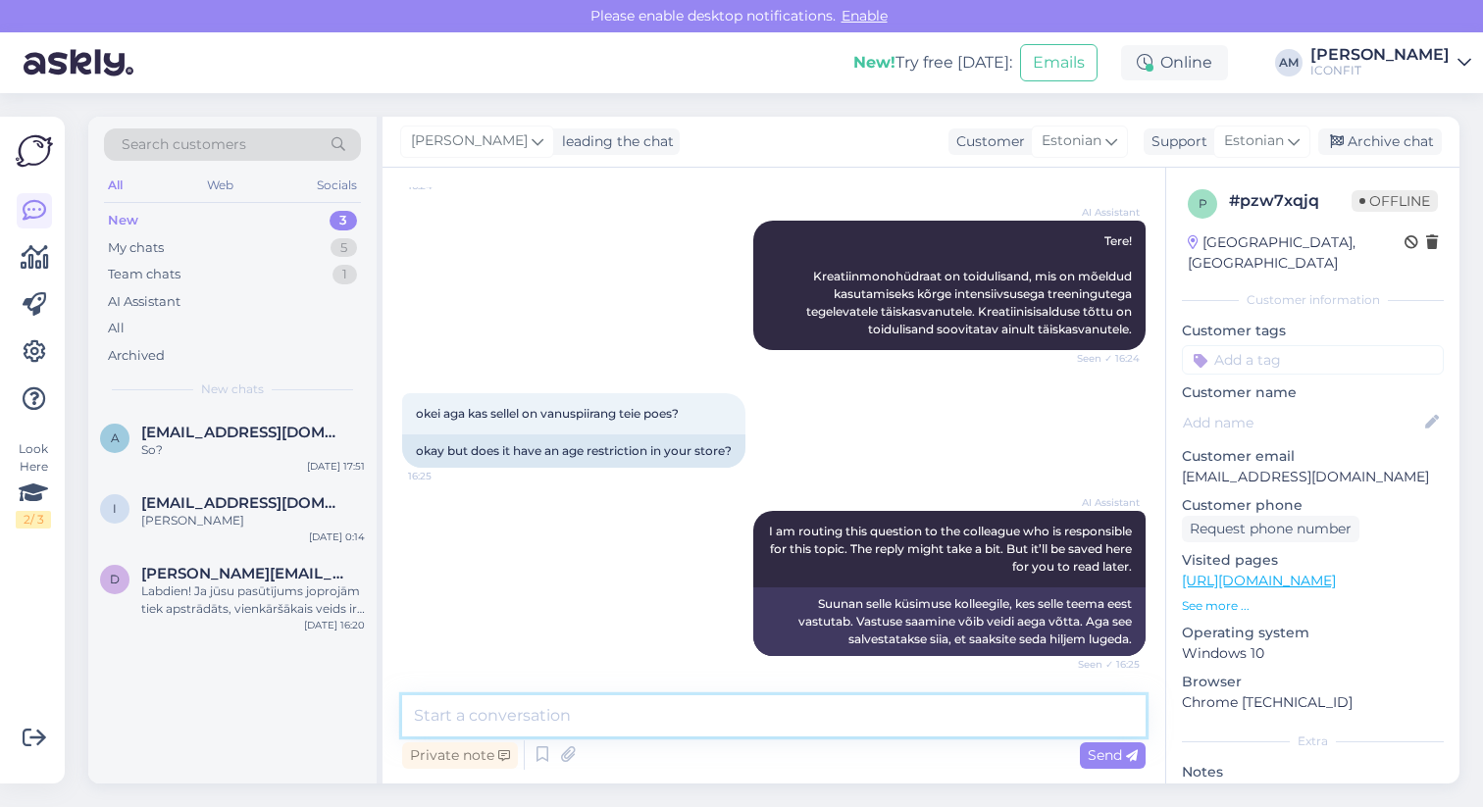
click at [597, 699] on textarea at bounding box center [774, 715] width 744 height 41
type textarea "t"
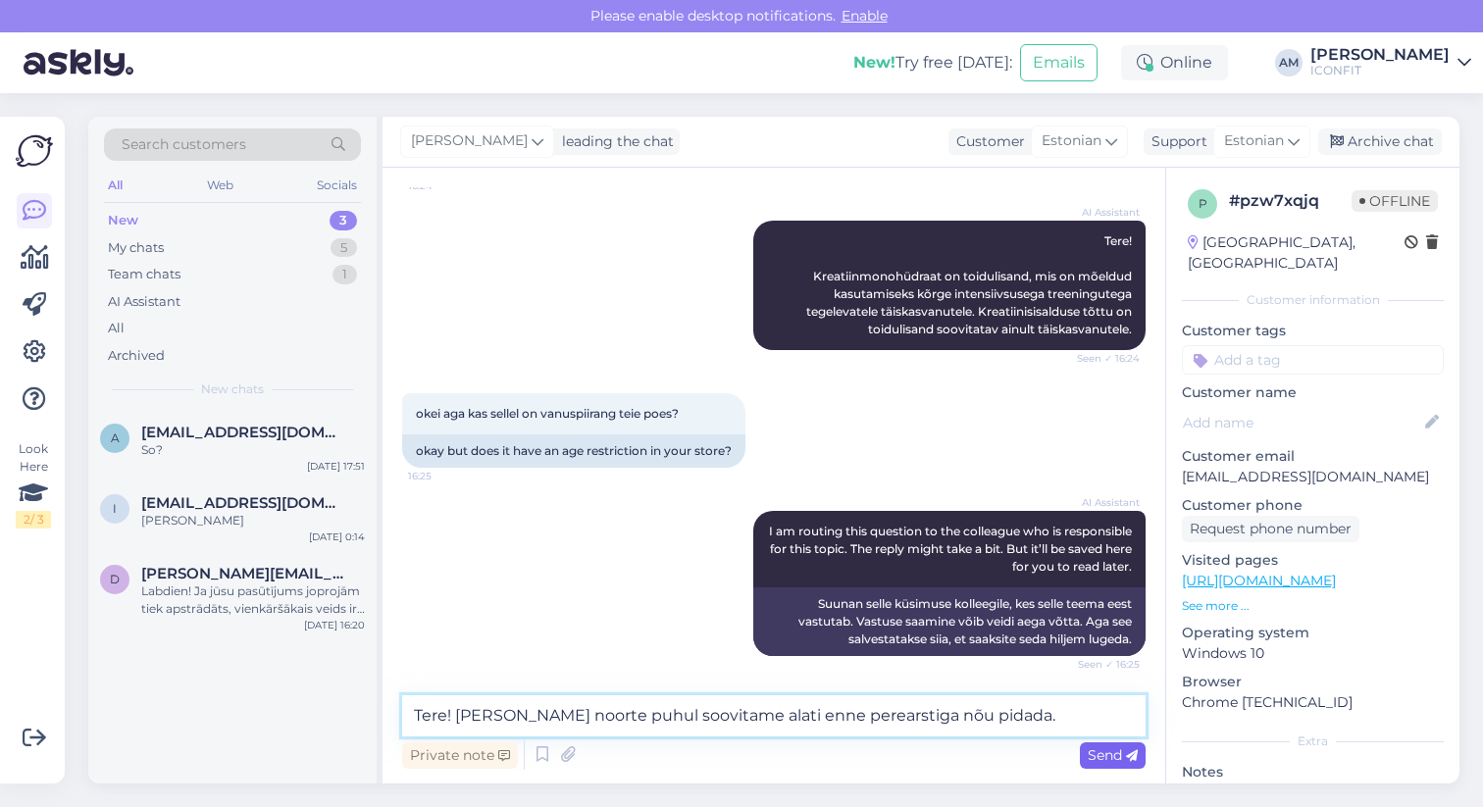
type textarea "Tere! [PERSON_NAME] noorte puhul soovitame alati enne perearstiga nõu pidada."
click at [1104, 760] on span "Send" at bounding box center [1113, 755] width 50 height 18
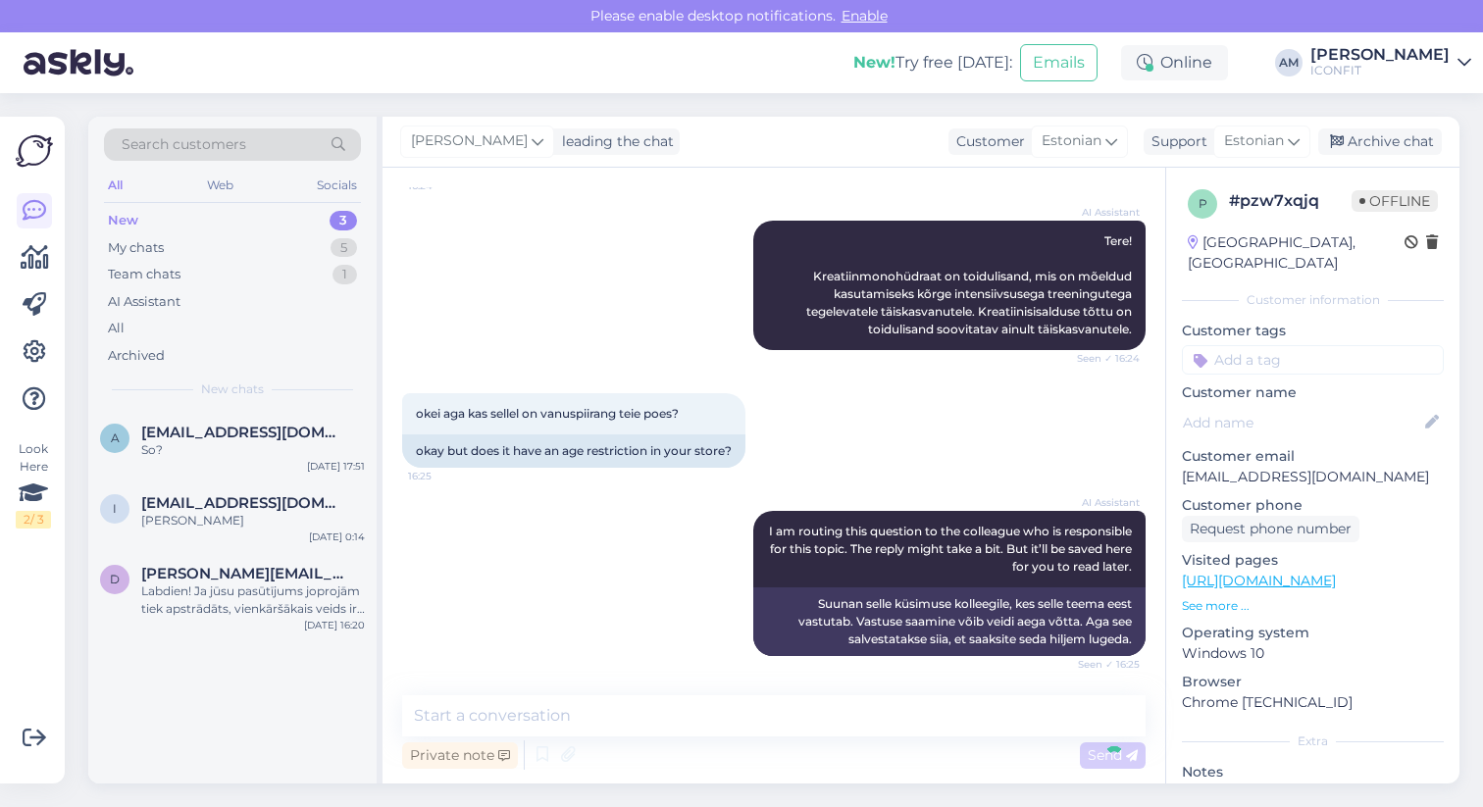
scroll to position [349, 0]
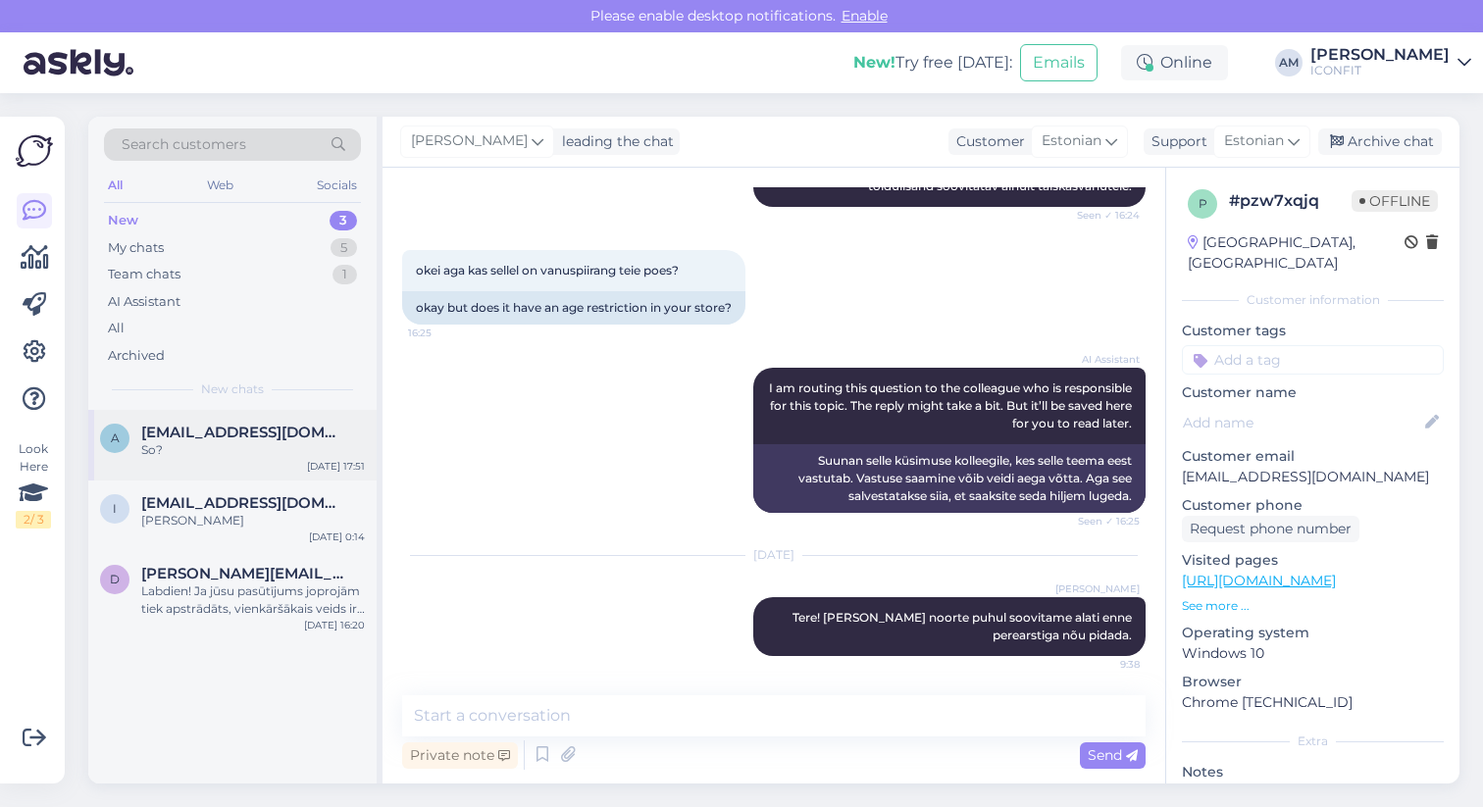
click at [213, 455] on div "So?" at bounding box center [253, 450] width 224 height 18
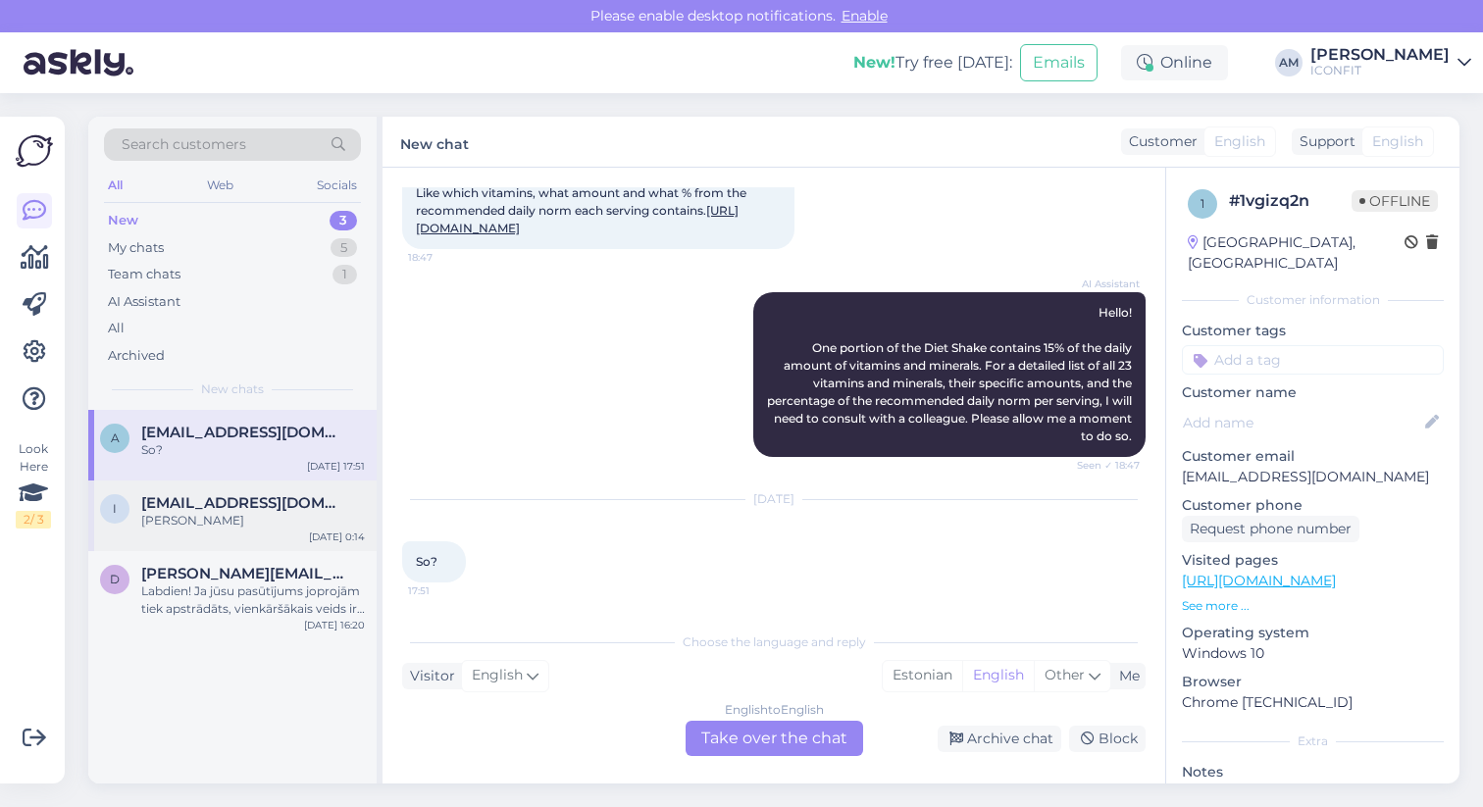
click at [161, 501] on span "[EMAIL_ADDRESS][DOMAIN_NAME]" at bounding box center [243, 503] width 204 height 18
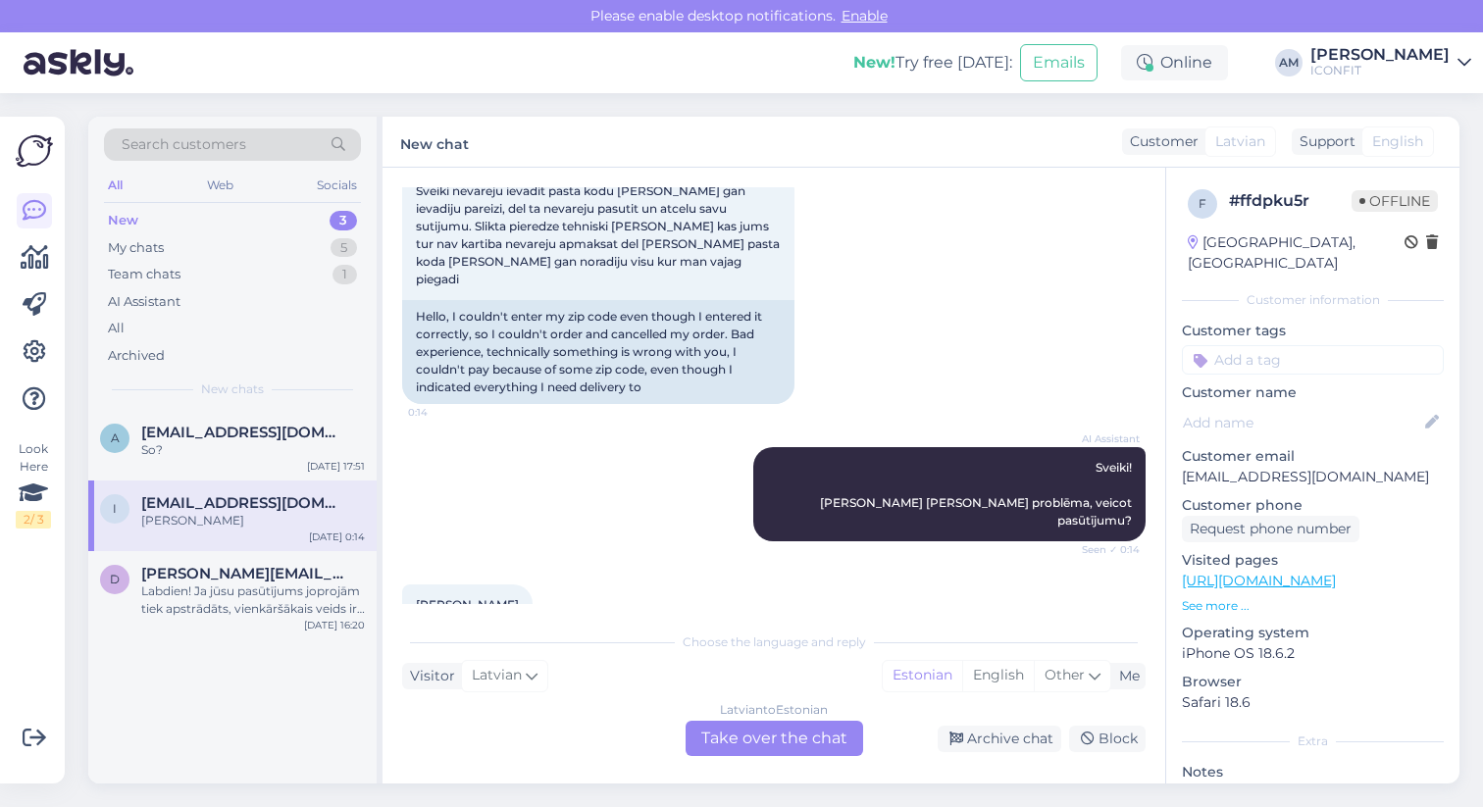
scroll to position [162, 0]
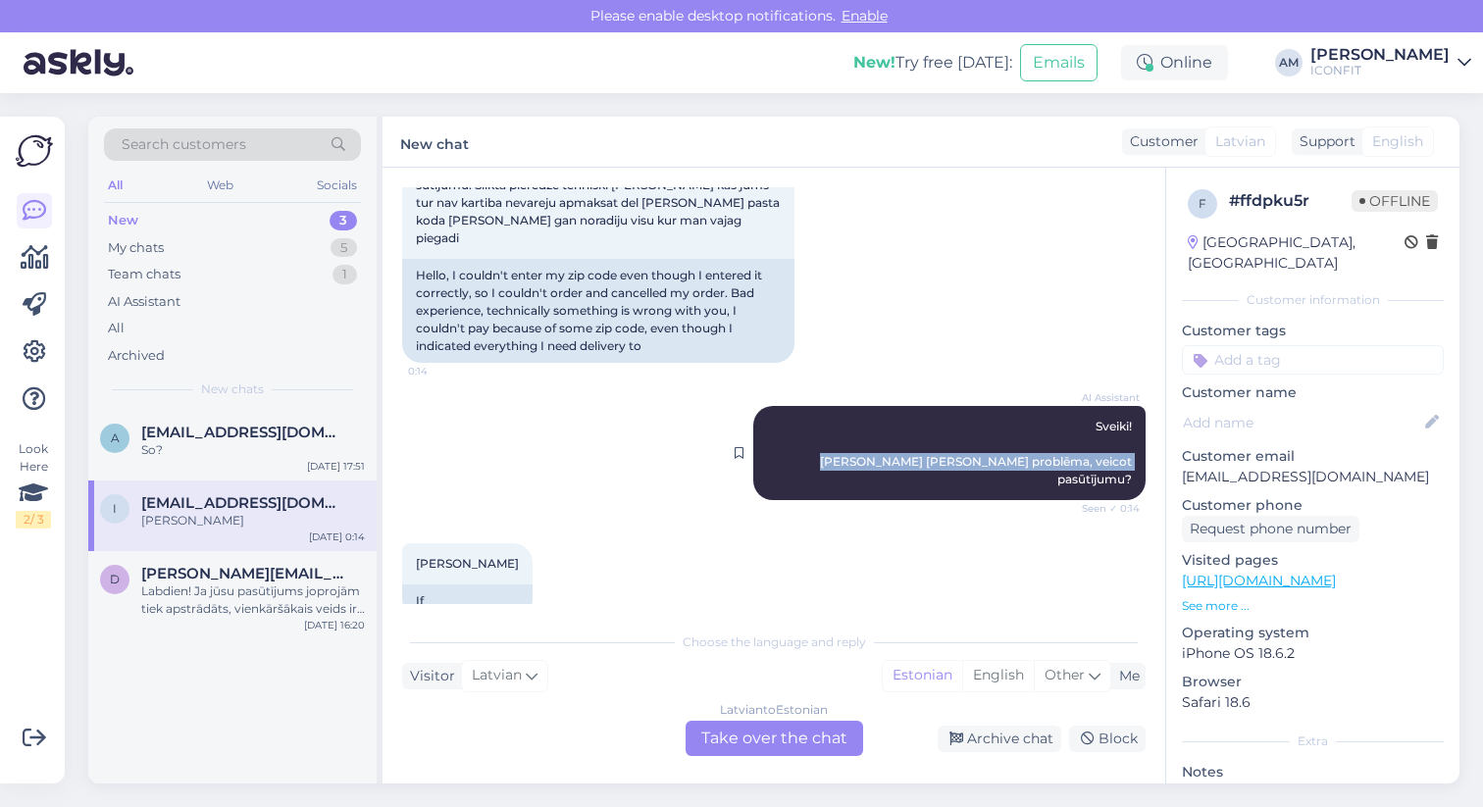
drag, startPoint x: 825, startPoint y: 445, endPoint x: 1128, endPoint y: 445, distance: 303.1
click at [1128, 445] on div "AI Assistant Sveiki! [PERSON_NAME] [PERSON_NAME] problēma, veicot pasūtījumu? S…" at bounding box center [949, 453] width 392 height 94
click at [821, 465] on div "AI Assistant Sveiki! [PERSON_NAME] [PERSON_NAME] problēma, veicot pasūtījumu? S…" at bounding box center [774, 453] width 744 height 137
click at [249, 273] on div "Team chats 1" at bounding box center [232, 274] width 257 height 27
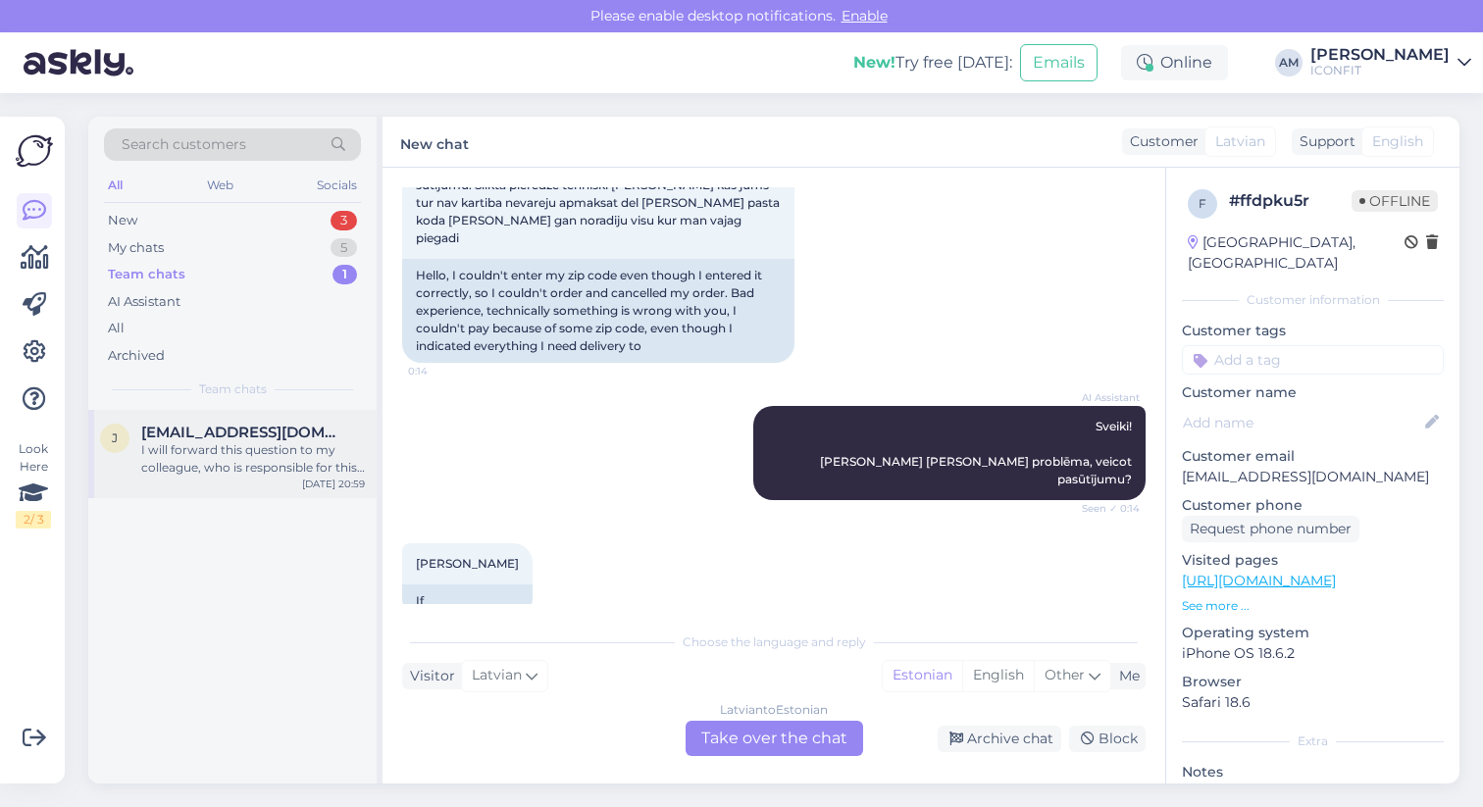
click at [211, 439] on span "[EMAIL_ADDRESS][DOMAIN_NAME]" at bounding box center [243, 433] width 204 height 18
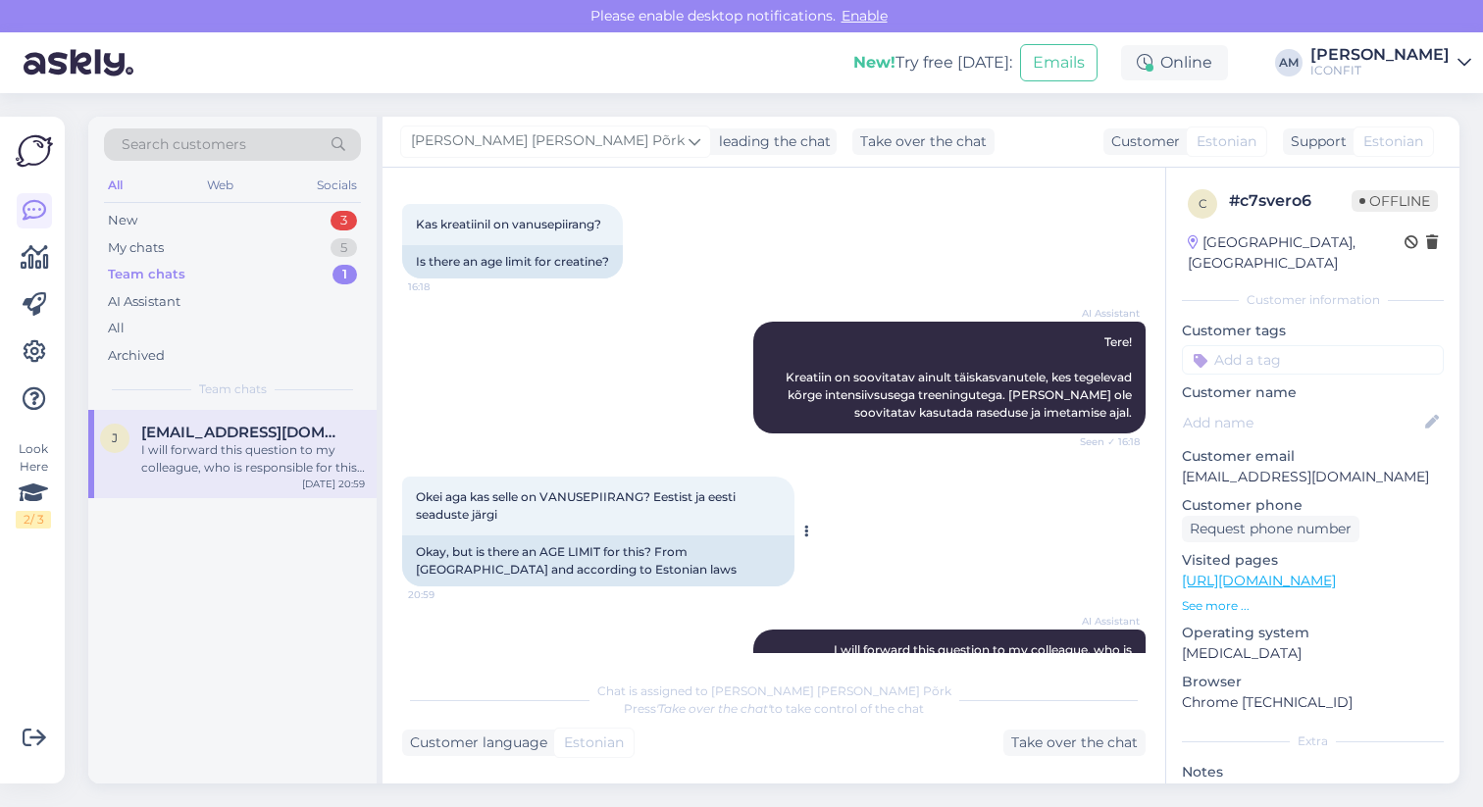
scroll to position [213, 0]
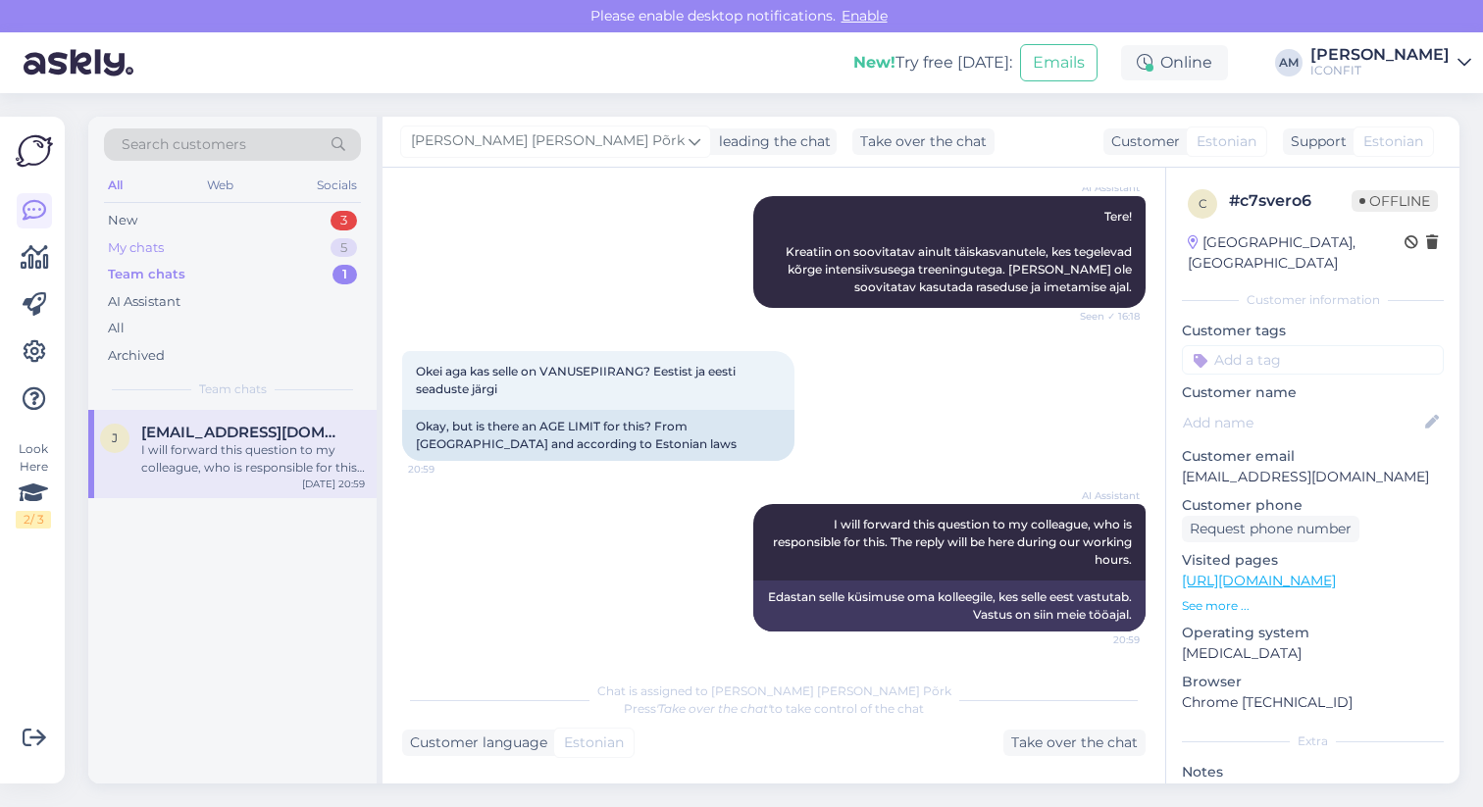
click at [273, 253] on div "My chats 5" at bounding box center [232, 247] width 257 height 27
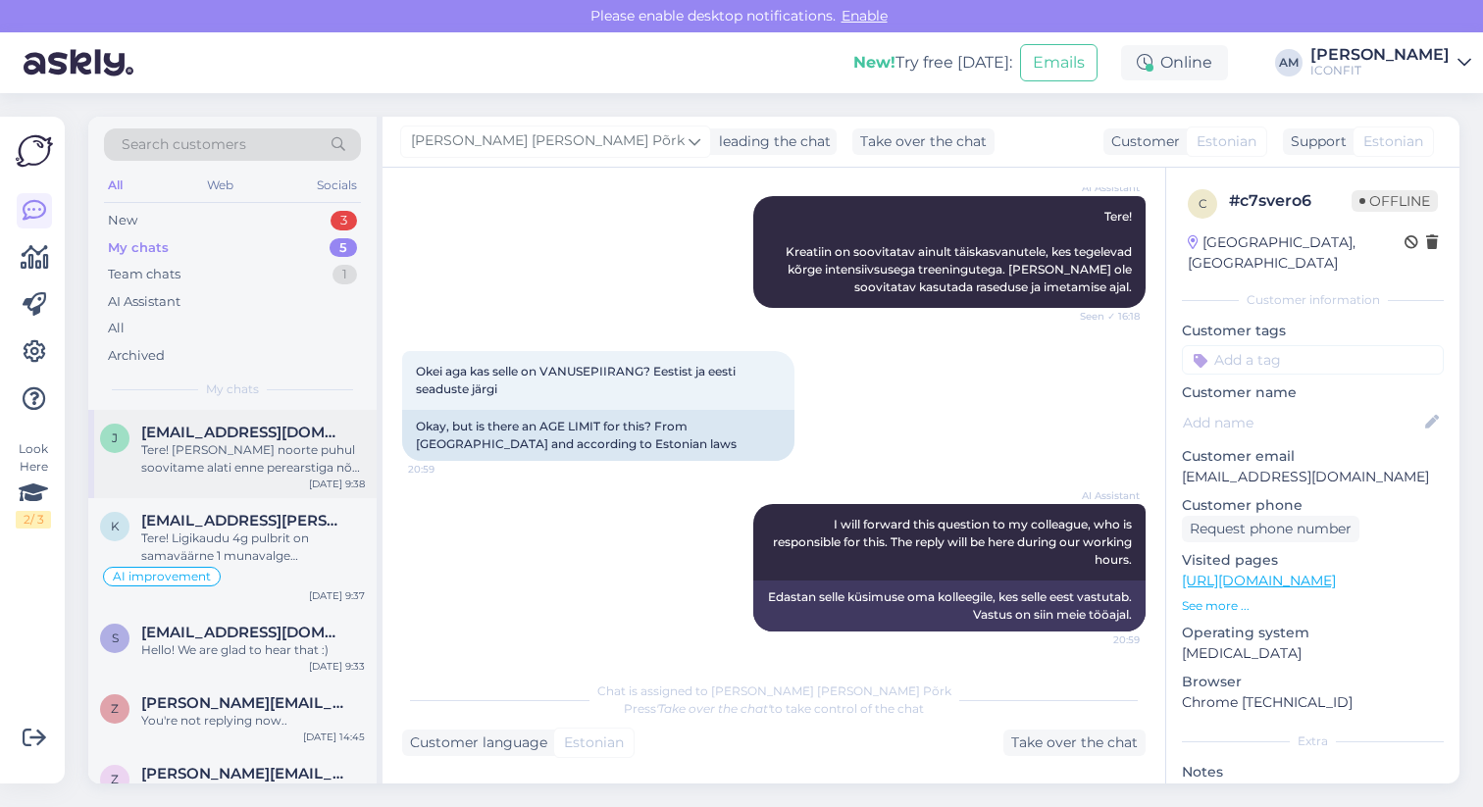
click at [268, 470] on div "Tere! [PERSON_NAME] noorte puhul soovitame alati enne perearstiga nõu pidada." at bounding box center [253, 458] width 224 height 35
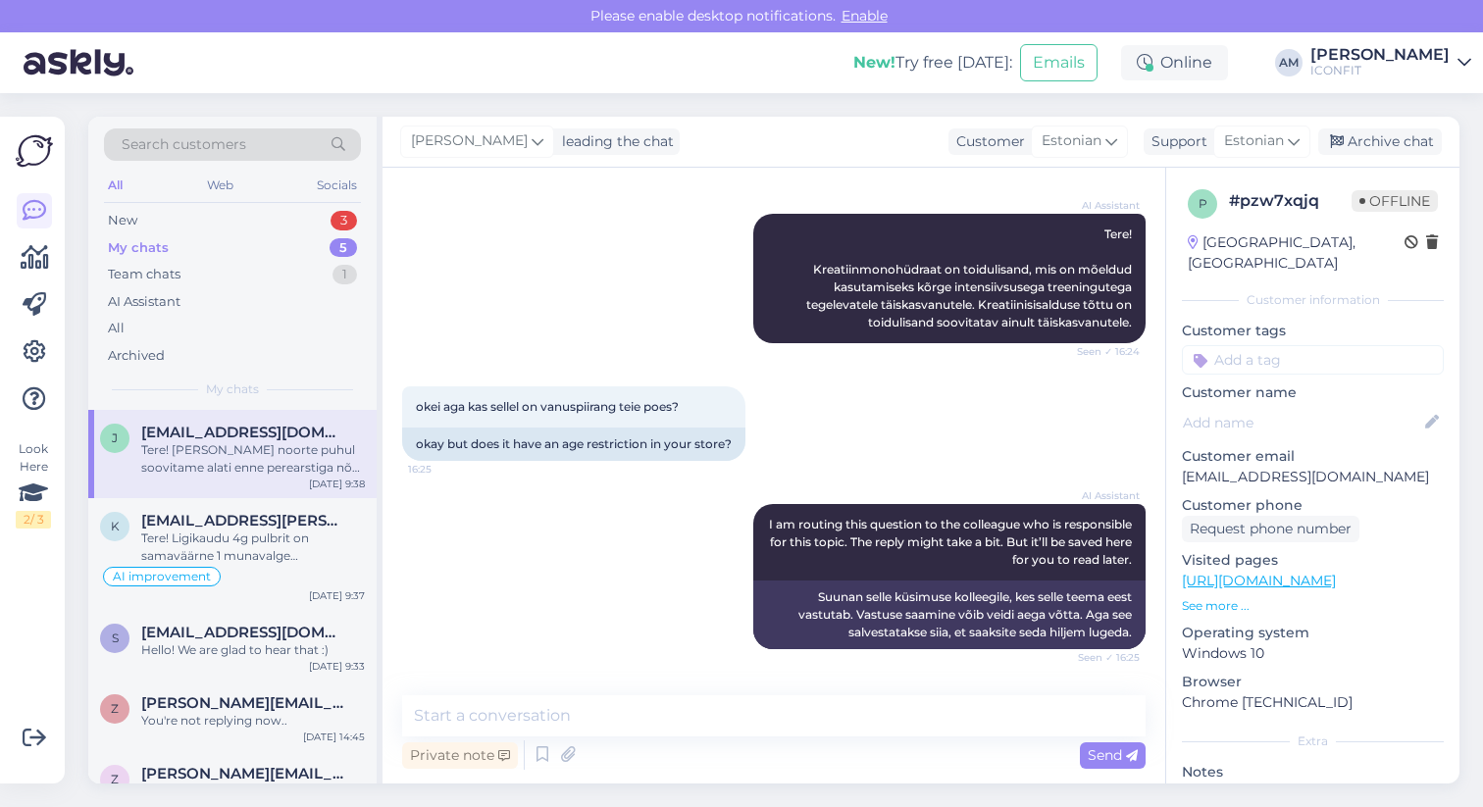
scroll to position [349, 0]
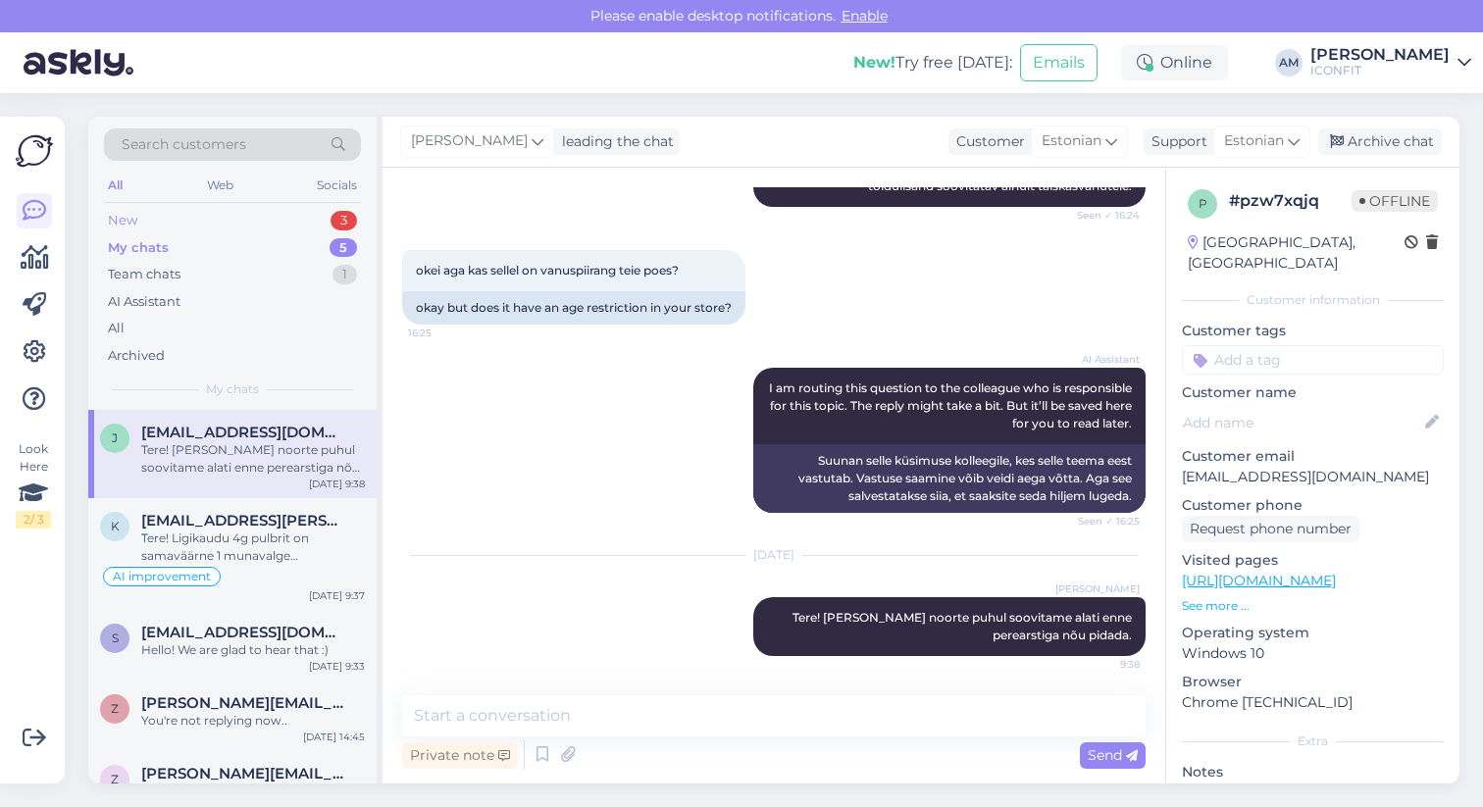
click at [227, 227] on div "New 3" at bounding box center [232, 220] width 257 height 27
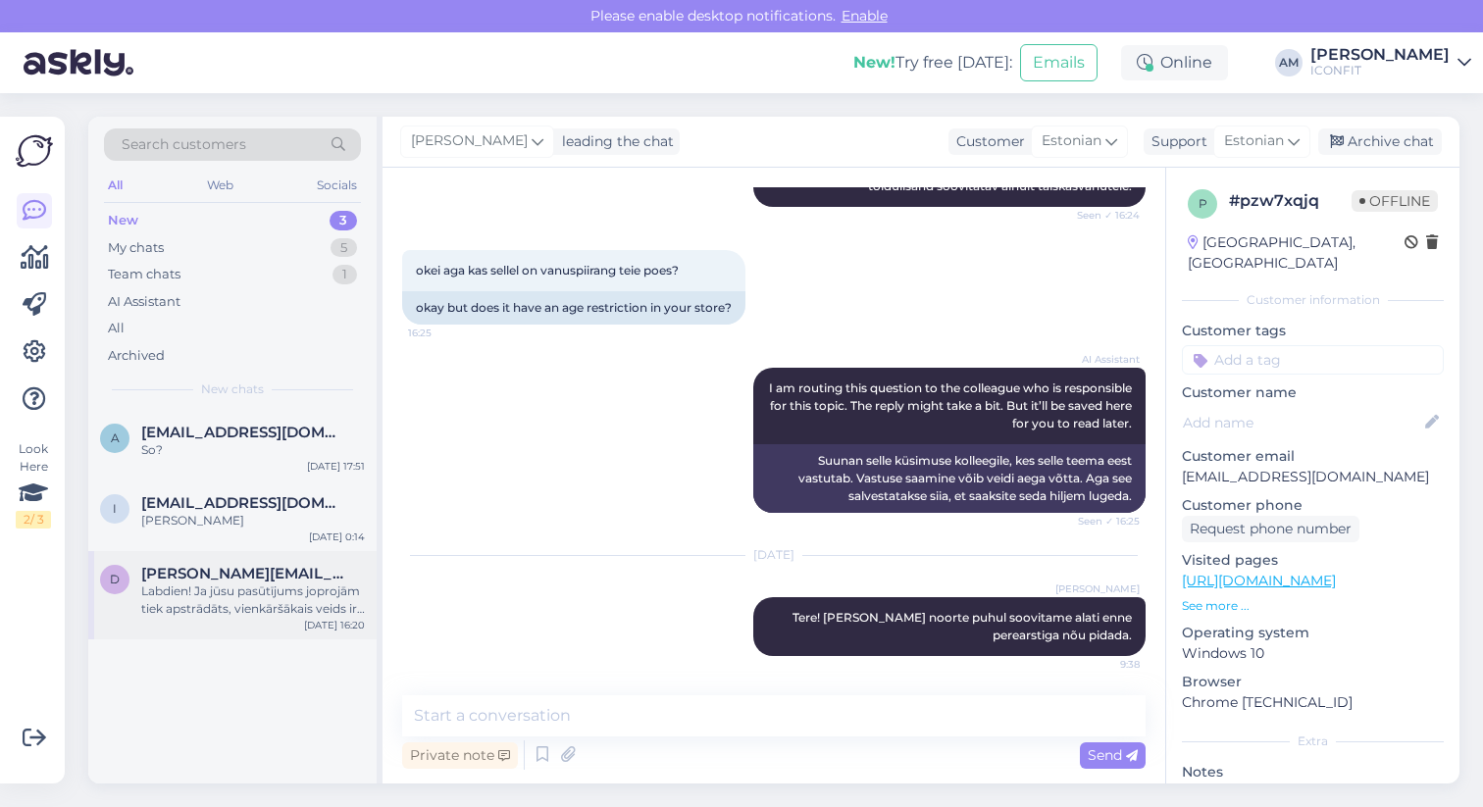
click at [234, 594] on div "Labdien! Ja jūsu pasūtījums joprojām tiek apstrādāts, vienkāršākais veids ir at…" at bounding box center [253, 600] width 224 height 35
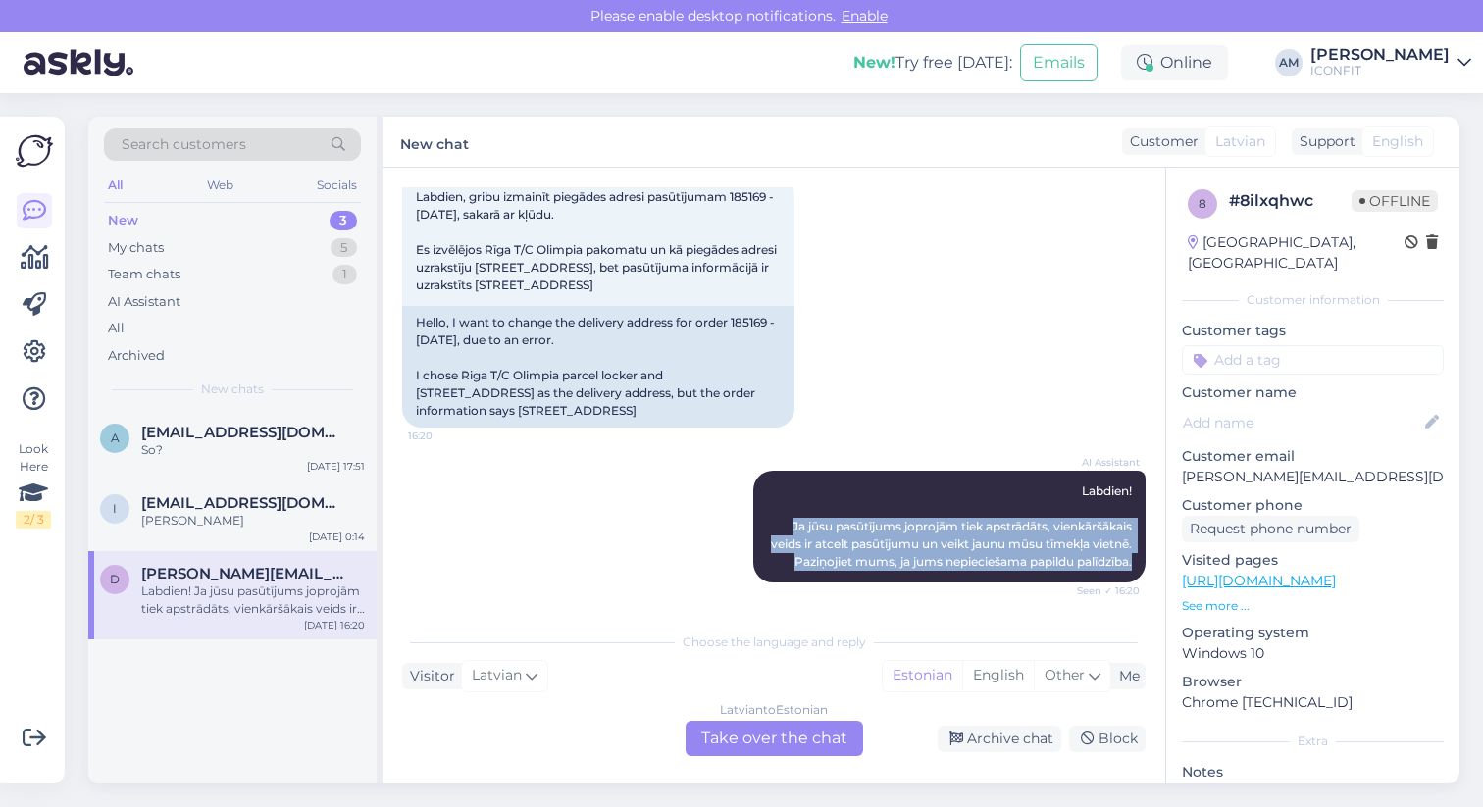
drag, startPoint x: 751, startPoint y: 503, endPoint x: 1150, endPoint y: 562, distance: 402.6
click at [1150, 562] on div "Chat started [DATE] Labdien, gribu izmainīt piegādes adresi pasūtījumam 185169 …" at bounding box center [782, 395] width 761 height 417
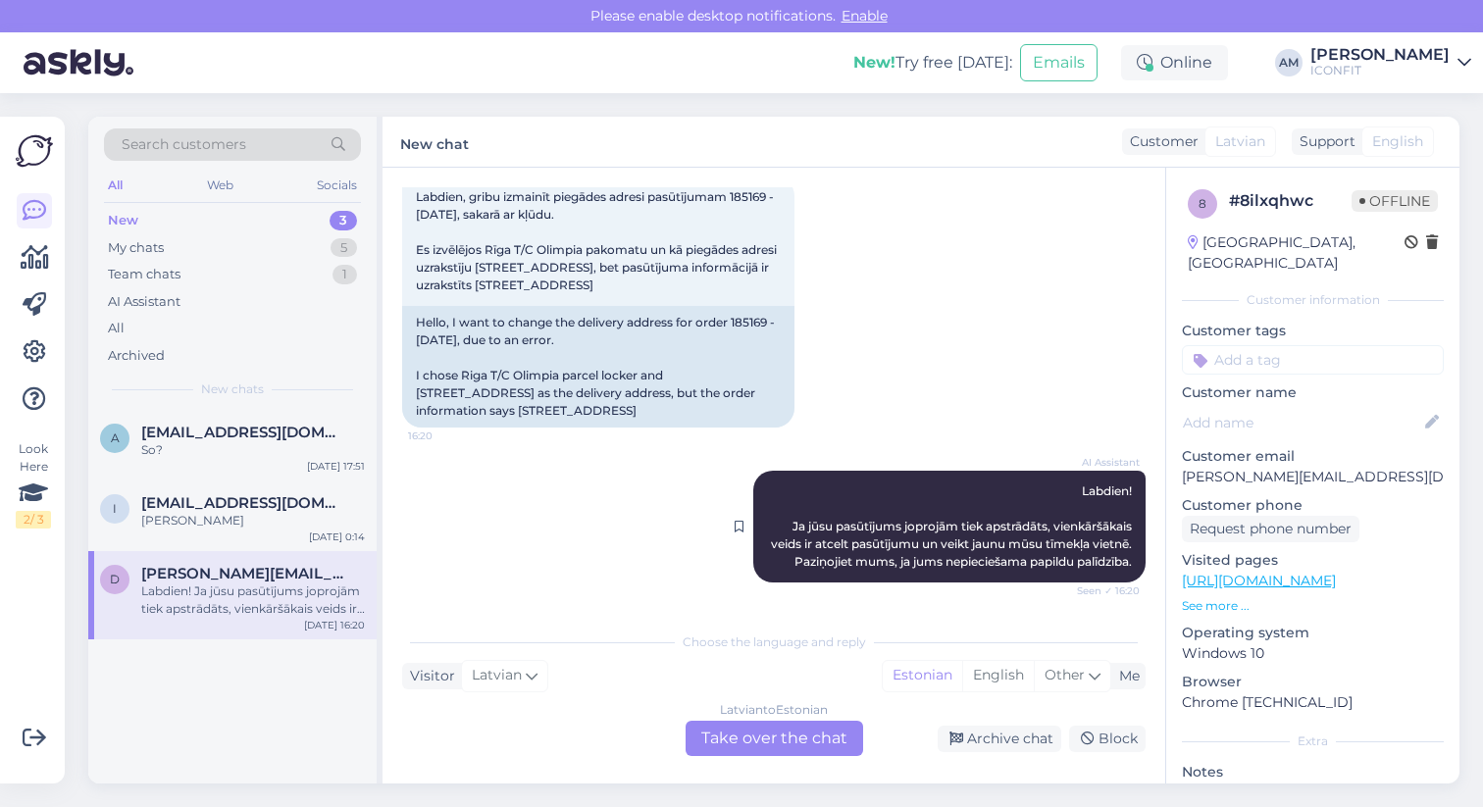
click at [783, 475] on div "AI Assistant Labdien! [PERSON_NAME] pasūtījums joprojām tiek apstrādāts, vienkā…" at bounding box center [949, 527] width 392 height 112
click at [760, 743] on div "[DEMOGRAPHIC_DATA] to Estonian Take over the chat" at bounding box center [775, 738] width 178 height 35
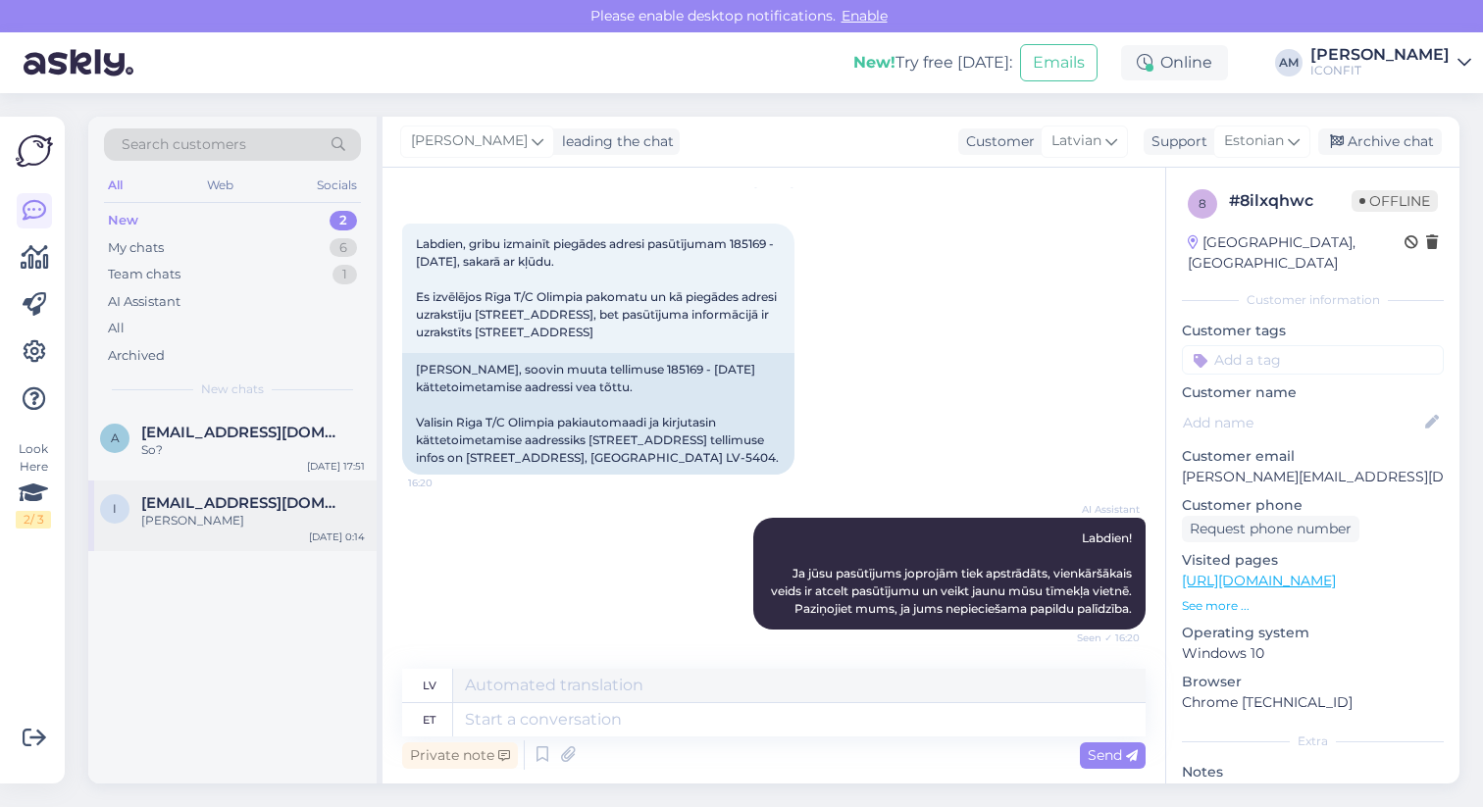
click at [231, 500] on span "[EMAIL_ADDRESS][DOMAIN_NAME]" at bounding box center [243, 503] width 204 height 18
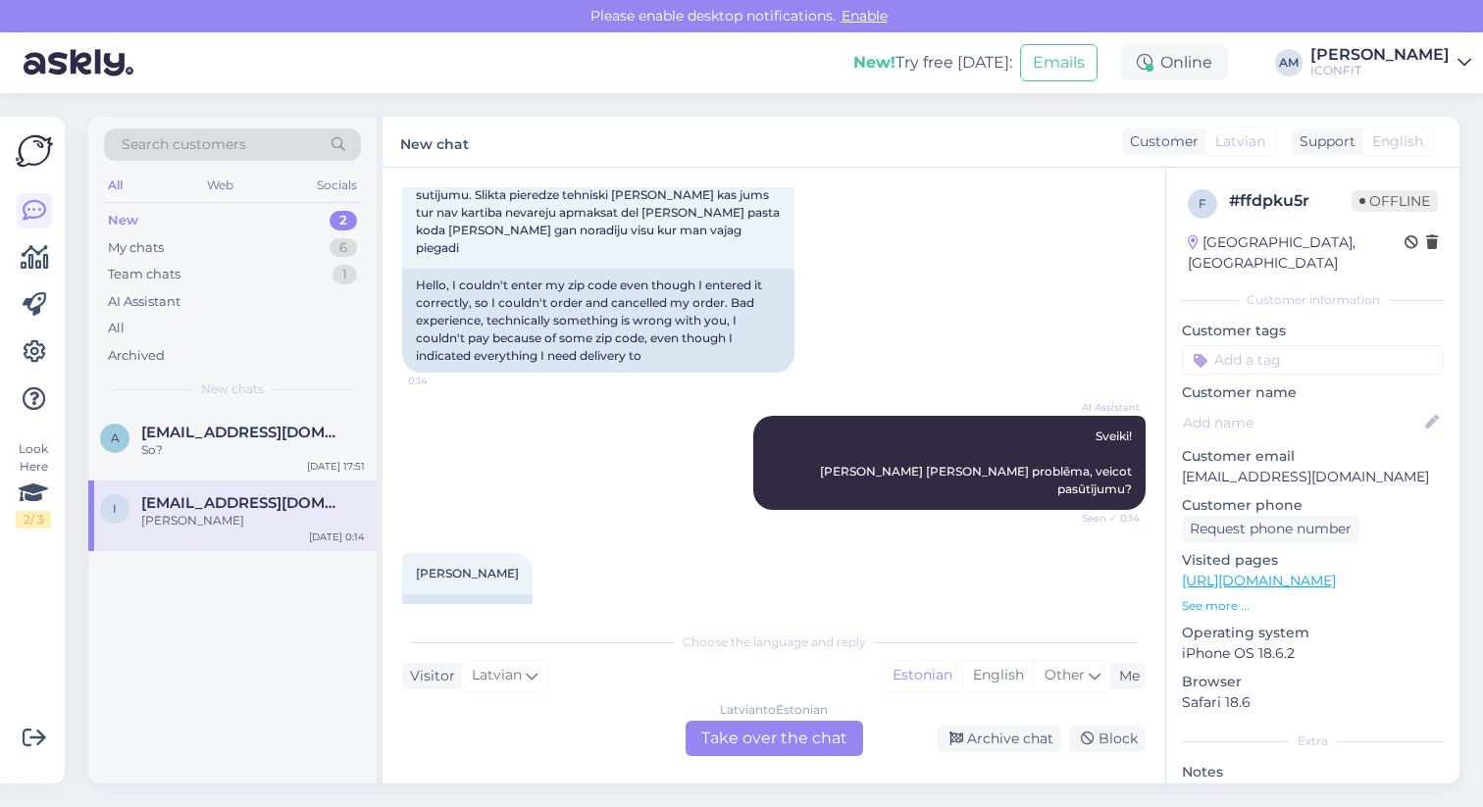
scroll to position [162, 0]
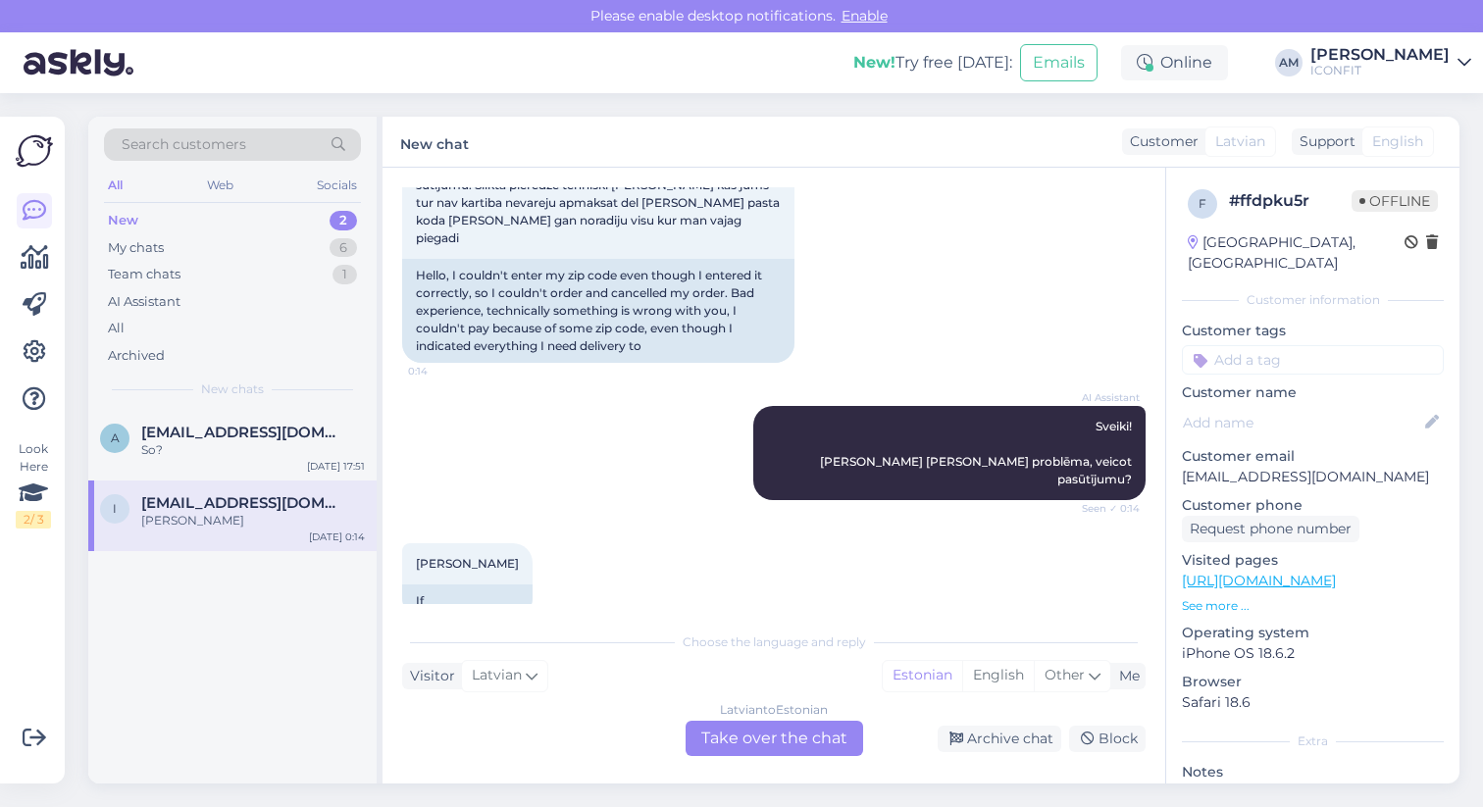
click at [771, 734] on div "[DEMOGRAPHIC_DATA] to Estonian Take over the chat" at bounding box center [775, 738] width 178 height 35
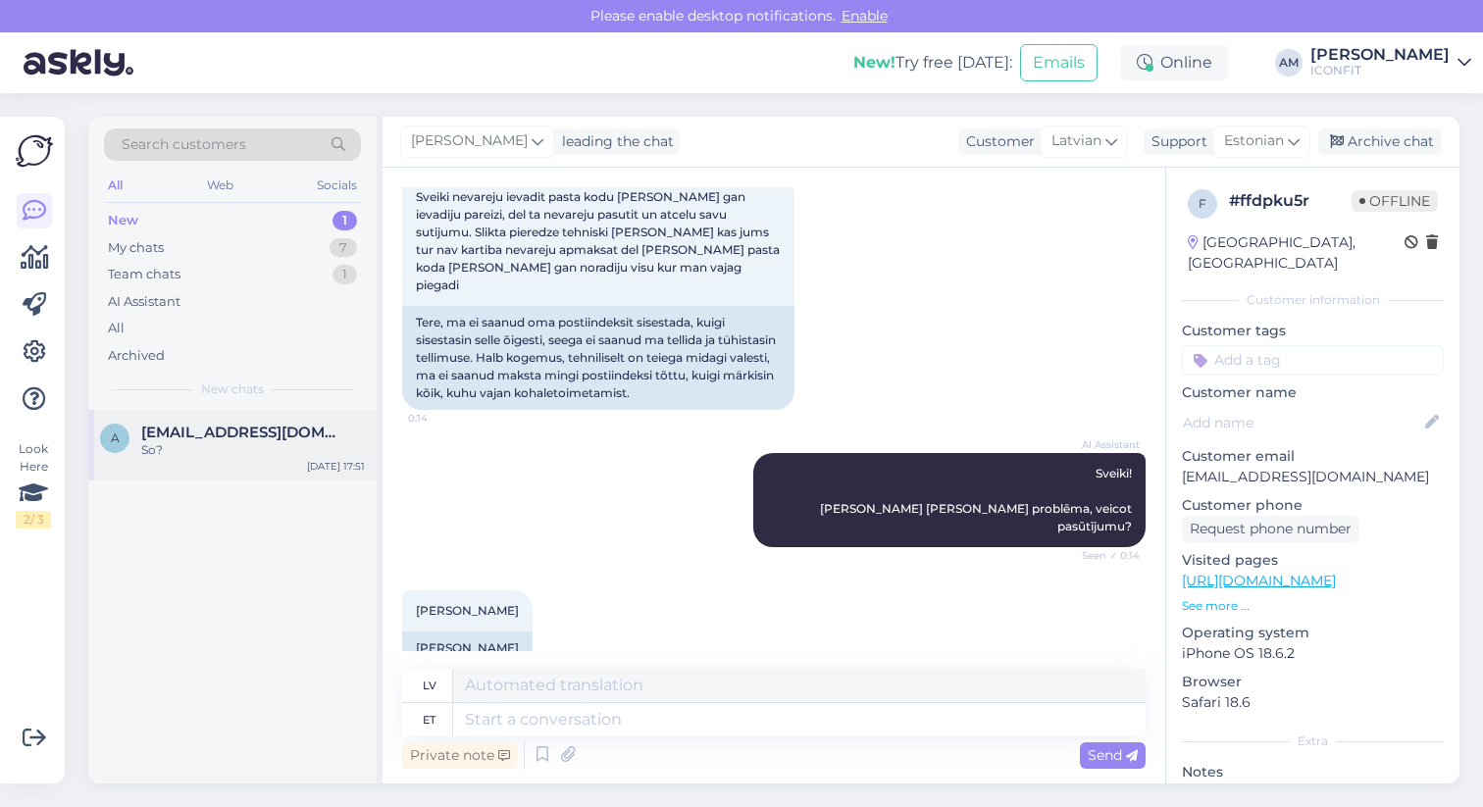
click at [233, 437] on span "[EMAIL_ADDRESS][DOMAIN_NAME]" at bounding box center [243, 433] width 204 height 18
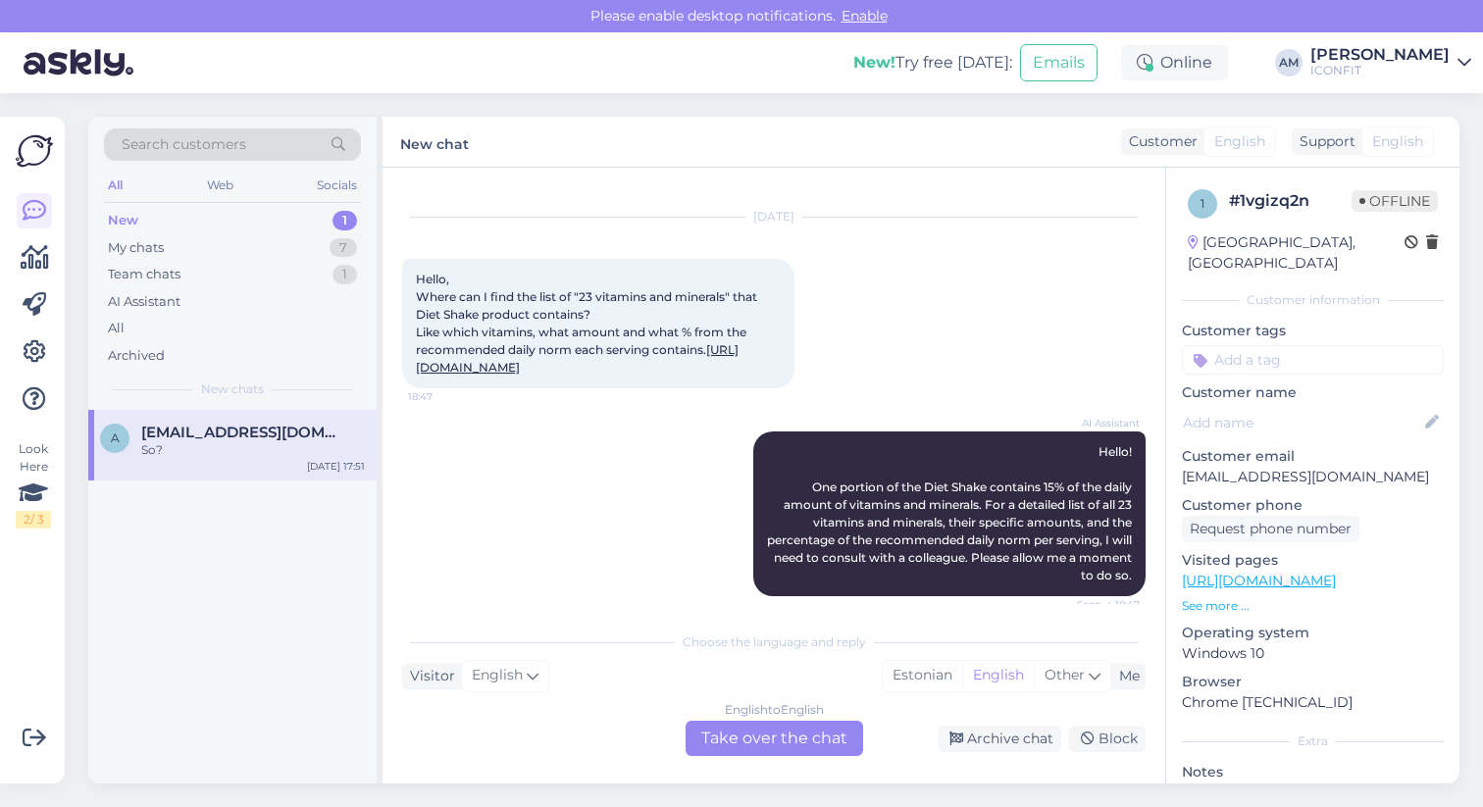
scroll to position [35, 0]
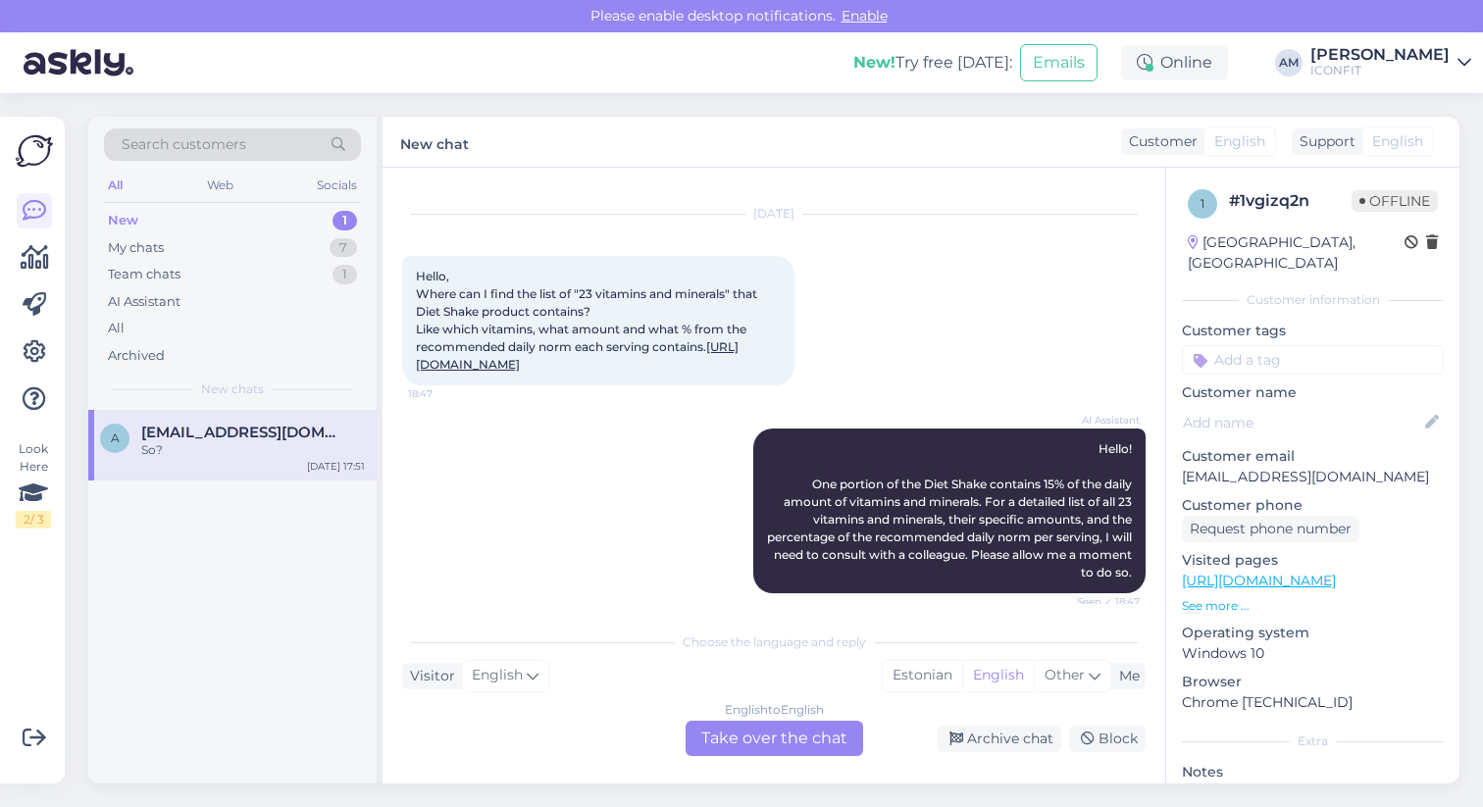
drag, startPoint x: 412, startPoint y: 279, endPoint x: 579, endPoint y: 403, distance: 208.2
click at [579, 386] on div "Hello, Where can I find the list of "23 vitamins and minerals" that Diet Shake …" at bounding box center [598, 320] width 392 height 129
copy span "Hello, Where can I find the list of "23 vitamins and minerals" that Diet Shake …"
